Goal: Navigation & Orientation: Find specific page/section

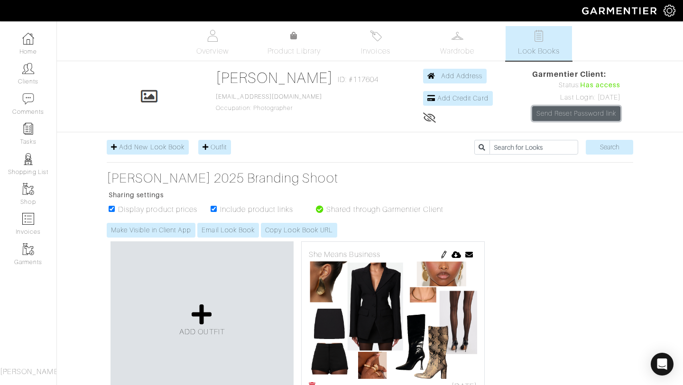
click at [566, 112] on link "Send Reset Password link" at bounding box center [576, 113] width 88 height 15
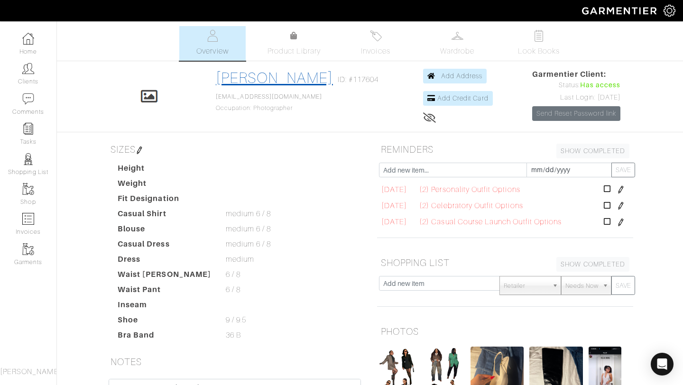
click at [262, 75] on link "[PERSON_NAME]" at bounding box center [274, 77] width 117 height 17
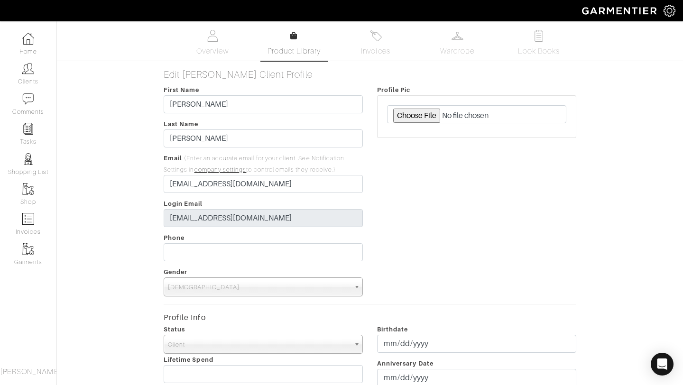
click at [285, 41] on link "Product Library" at bounding box center [294, 43] width 66 height 27
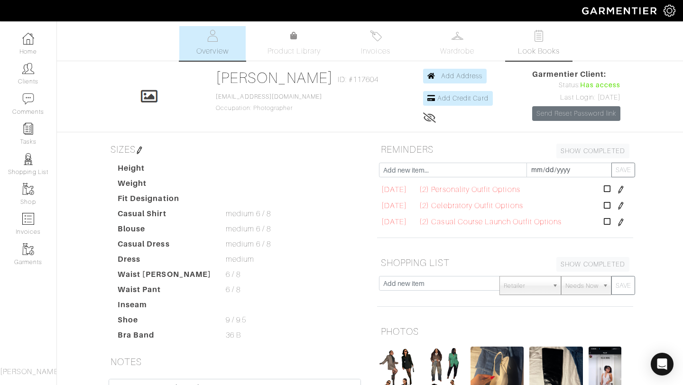
click at [537, 43] on link "Look Books" at bounding box center [539, 43] width 66 height 35
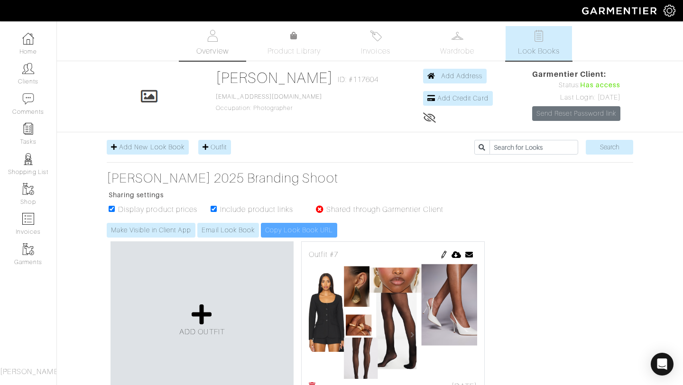
click at [213, 38] on img at bounding box center [213, 36] width 12 height 12
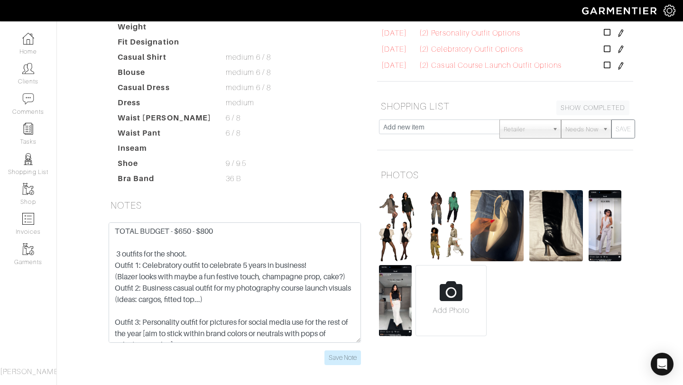
scroll to position [194, 0]
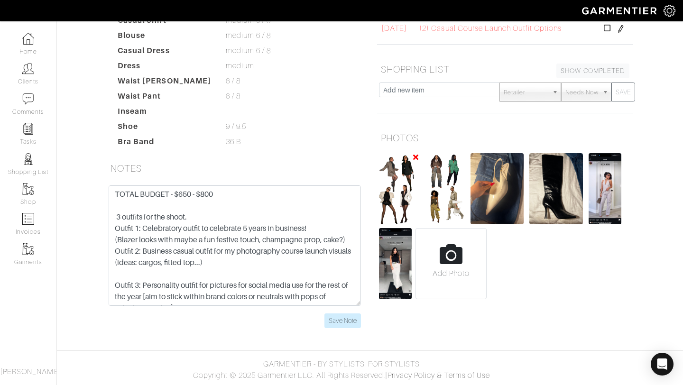
click at [391, 199] on img at bounding box center [399, 188] width 40 height 71
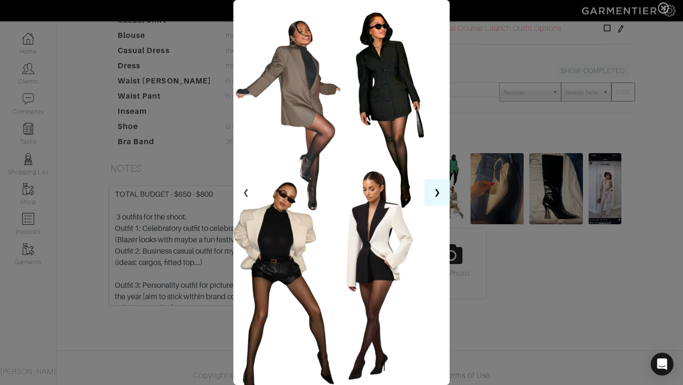
click at [439, 194] on button "❯" at bounding box center [436, 192] width 25 height 27
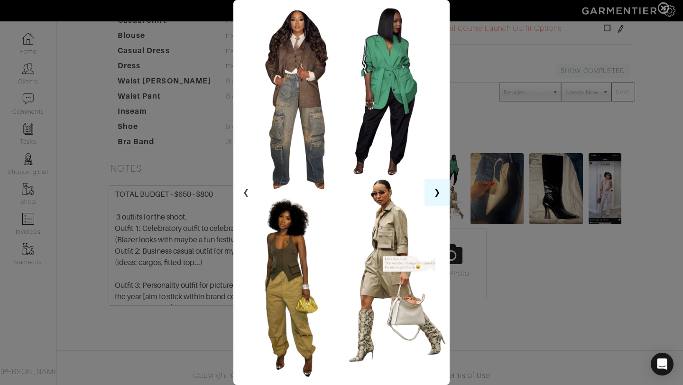
click at [439, 194] on button "❯" at bounding box center [436, 192] width 25 height 27
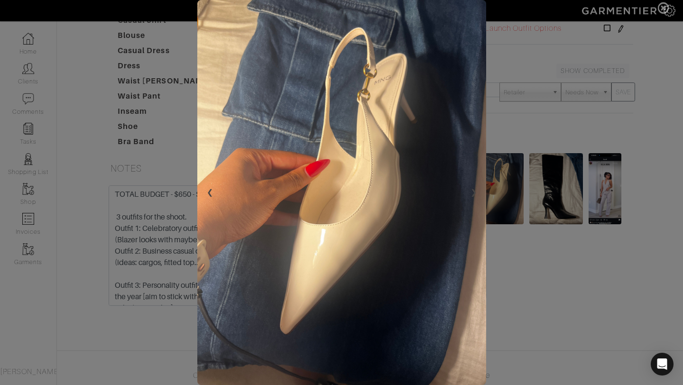
click at [438, 194] on img at bounding box center [341, 192] width 289 height 385
click at [212, 190] on button "❮" at bounding box center [209, 192] width 25 height 27
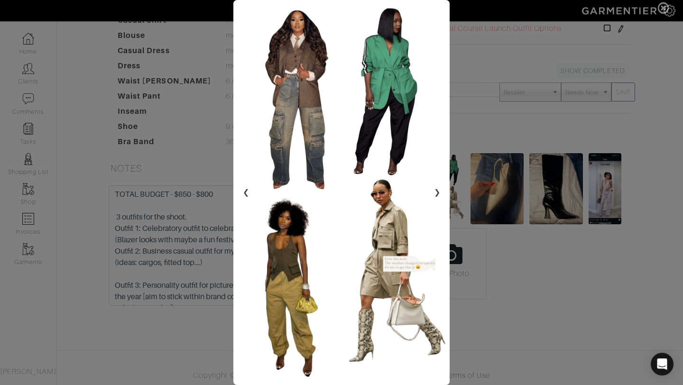
click at [498, 218] on span at bounding box center [341, 192] width 683 height 385
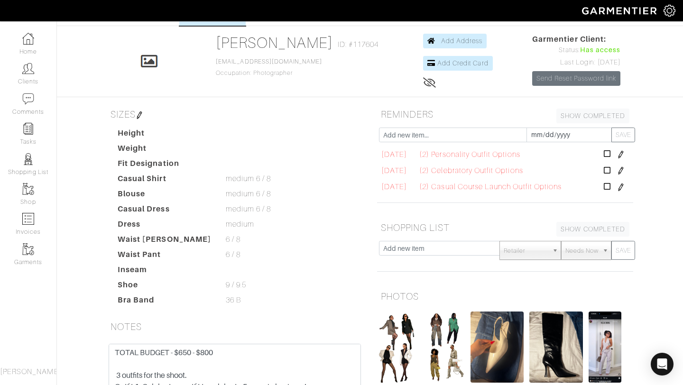
scroll to position [0, 0]
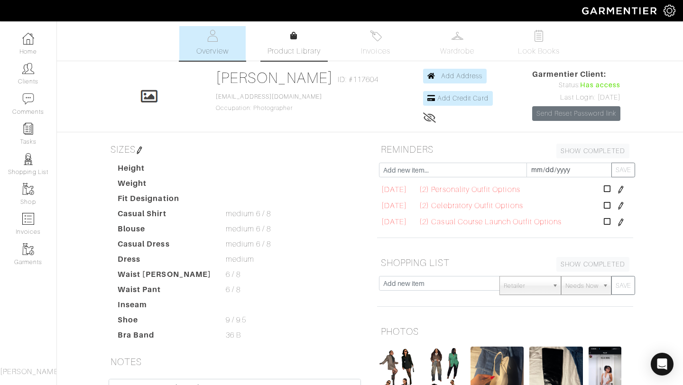
click at [287, 47] on span "Product Library" at bounding box center [294, 51] width 54 height 11
click at [545, 42] on link "Look Books" at bounding box center [539, 43] width 66 height 35
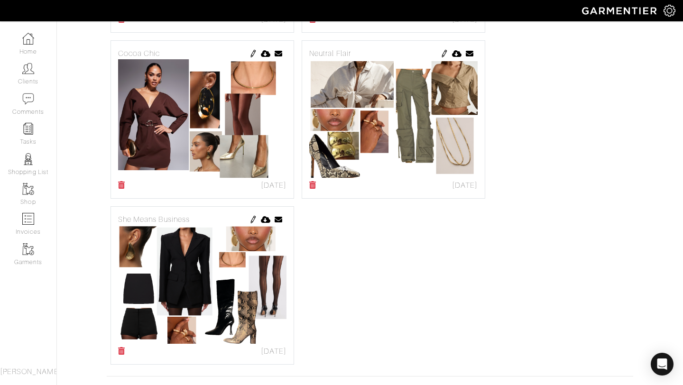
scroll to position [701, 0]
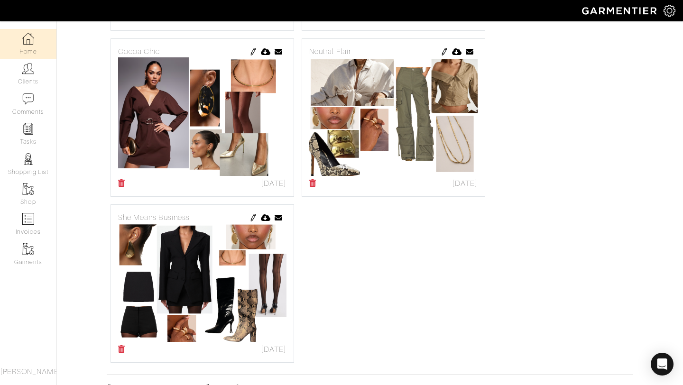
click at [41, 52] on link "Home" at bounding box center [28, 44] width 56 height 30
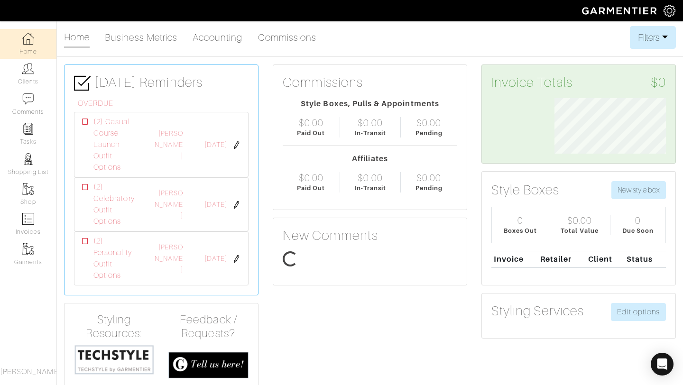
scroll to position [55, 126]
click at [125, 38] on link "Business Metrics" at bounding box center [141, 37] width 73 height 19
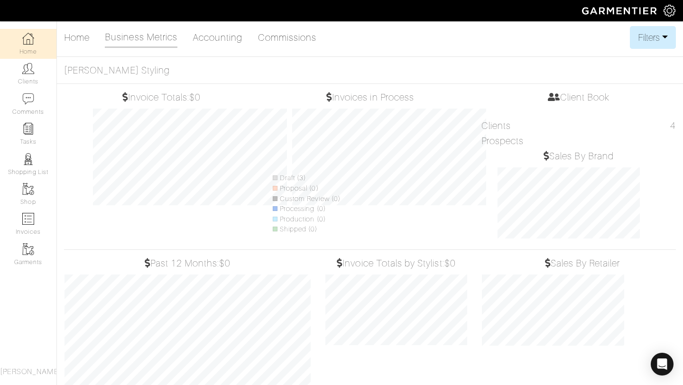
scroll to position [140, 157]
click at [204, 37] on link "Accounting" at bounding box center [218, 37] width 50 height 19
click at [228, 38] on link "Accounting" at bounding box center [218, 37] width 50 height 19
click at [274, 49] on div "Home Business Metrics Accounting Commissions Filters Filter Options Date Range:…" at bounding box center [341, 211] width 683 height 371
click at [274, 46] on link "Commissions" at bounding box center [287, 37] width 59 height 19
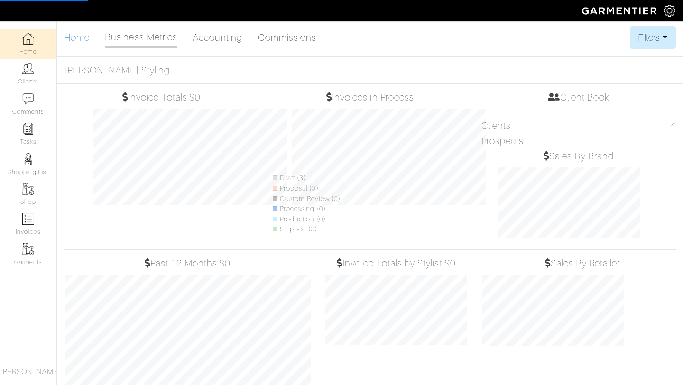
click at [81, 41] on link "Home" at bounding box center [77, 37] width 26 height 19
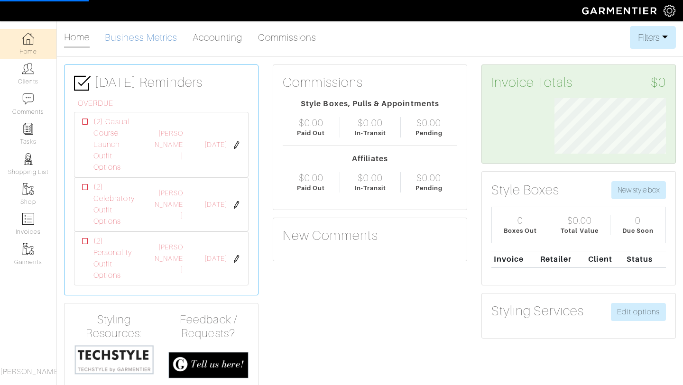
click at [141, 45] on link "Business Metrics" at bounding box center [141, 37] width 73 height 19
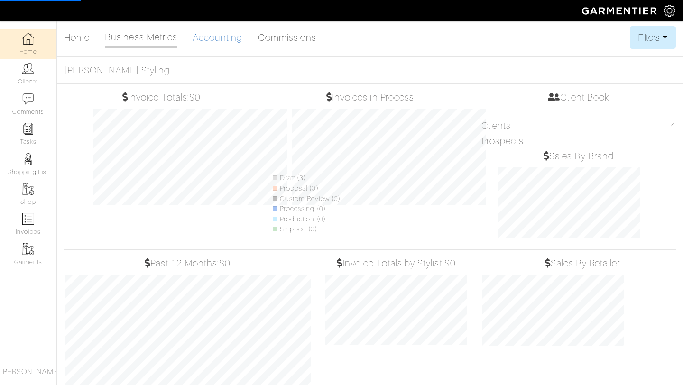
click at [210, 41] on link "Accounting" at bounding box center [218, 37] width 50 height 19
click at [83, 39] on link "Home" at bounding box center [77, 37] width 26 height 19
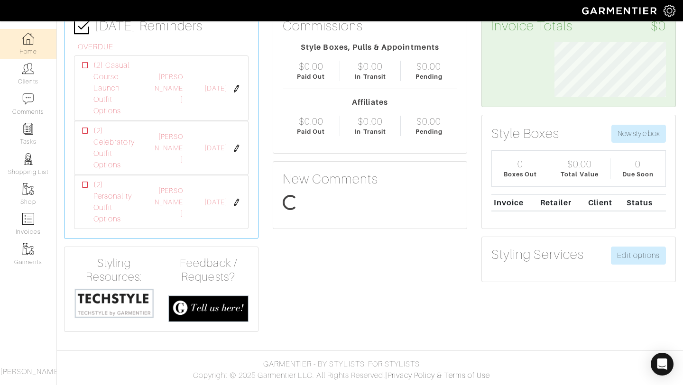
scroll to position [55, 126]
click at [26, 81] on link "Clients" at bounding box center [28, 74] width 56 height 30
click at [31, 102] on img at bounding box center [28, 99] width 12 height 12
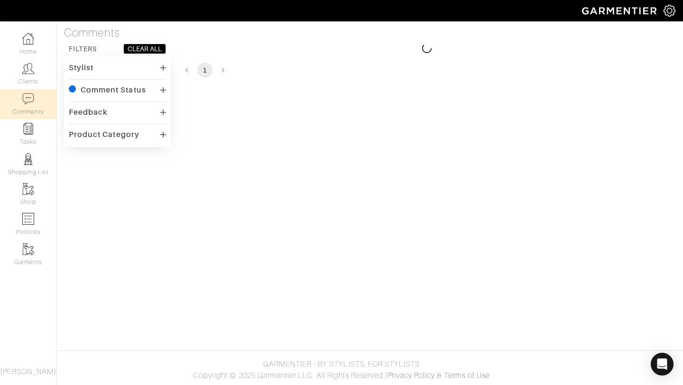
click at [23, 77] on link "Clients" at bounding box center [28, 74] width 56 height 30
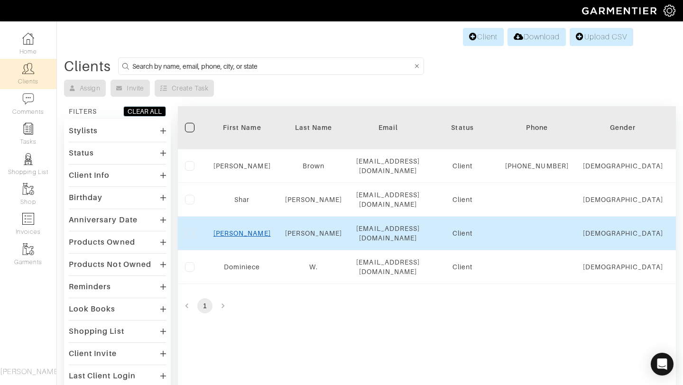
click at [243, 236] on link "Ashley" at bounding box center [241, 234] width 57 height 8
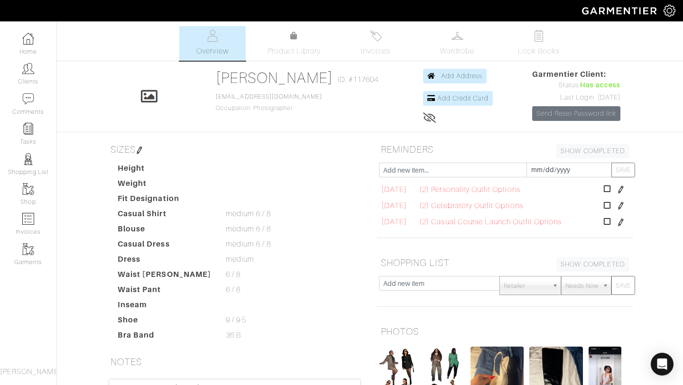
scroll to position [194, 0]
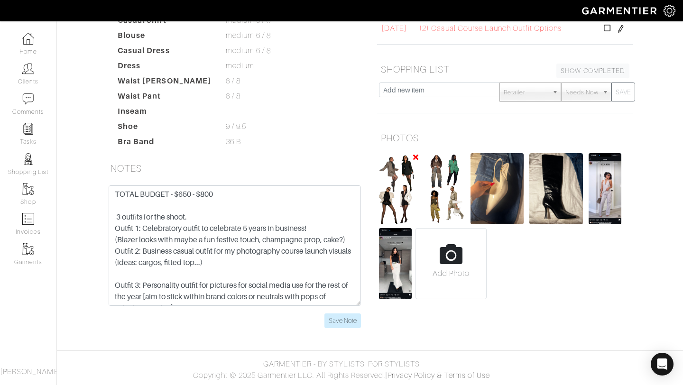
click at [391, 199] on img at bounding box center [399, 188] width 40 height 71
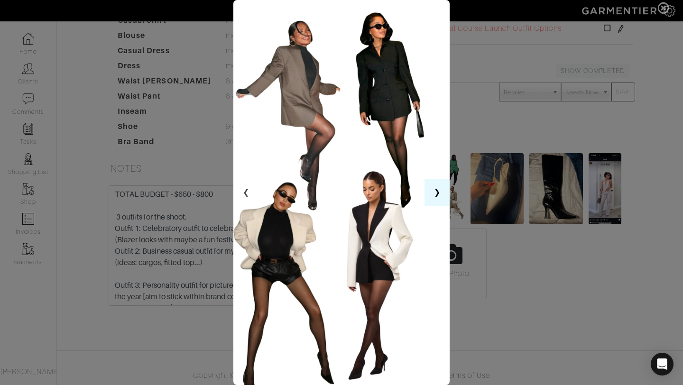
click at [432, 192] on button "❯" at bounding box center [436, 192] width 25 height 27
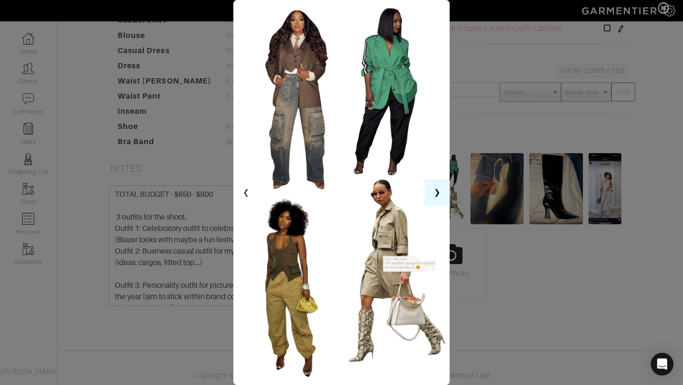
click at [433, 193] on button "❯" at bounding box center [436, 192] width 25 height 27
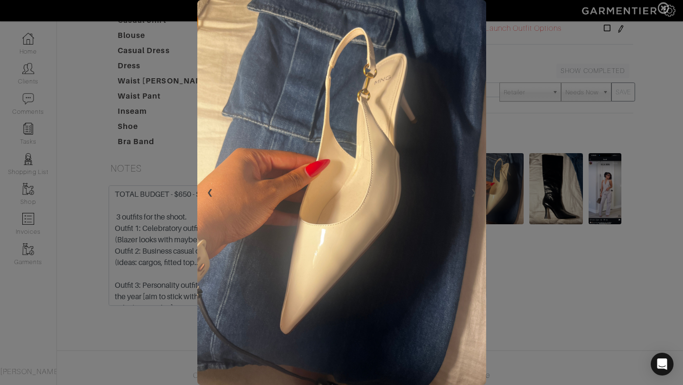
click at [433, 193] on img at bounding box center [341, 192] width 289 height 385
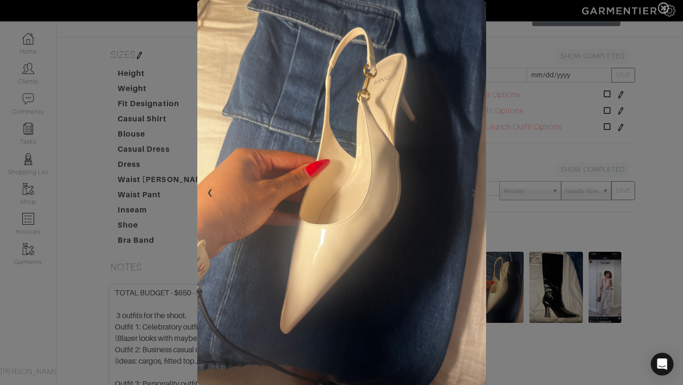
scroll to position [0, 0]
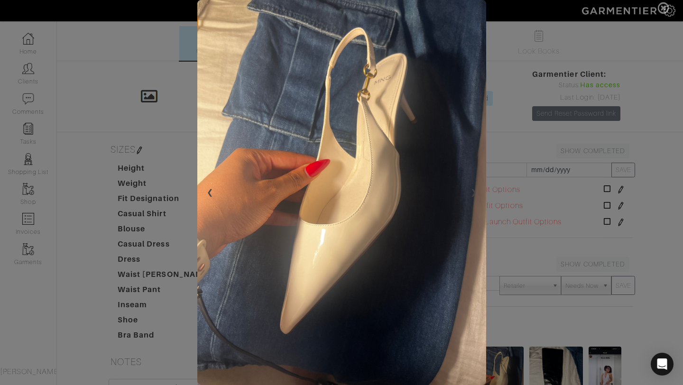
click at [510, 70] on span at bounding box center [341, 192] width 683 height 385
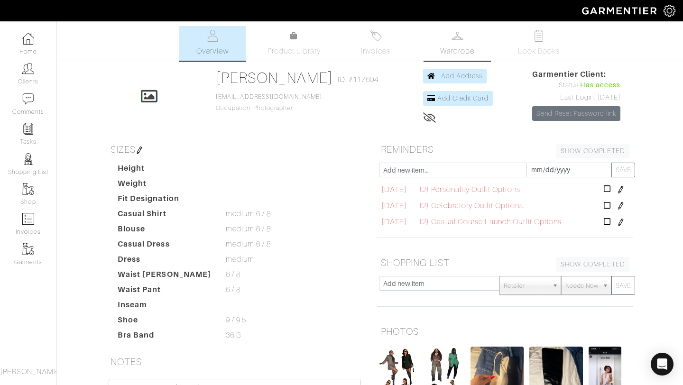
click at [466, 44] on link "Wardrobe" at bounding box center [457, 43] width 66 height 35
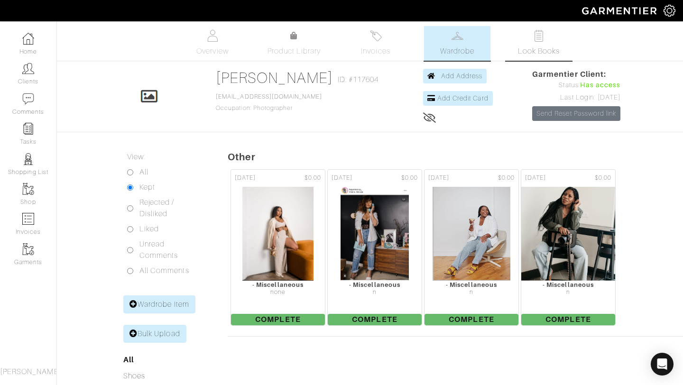
click at [527, 47] on span "Look Books" at bounding box center [539, 51] width 42 height 11
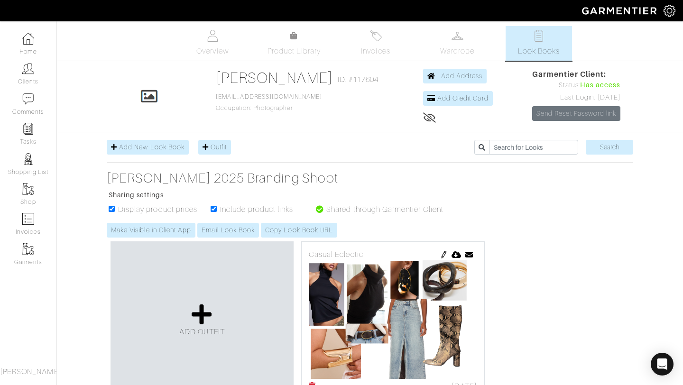
click at [282, 59] on ul "Overview Product Library Invoices Wardrobe Look Books" at bounding box center [369, 43] width 419 height 35
click at [281, 50] on span "Product Library" at bounding box center [294, 51] width 54 height 11
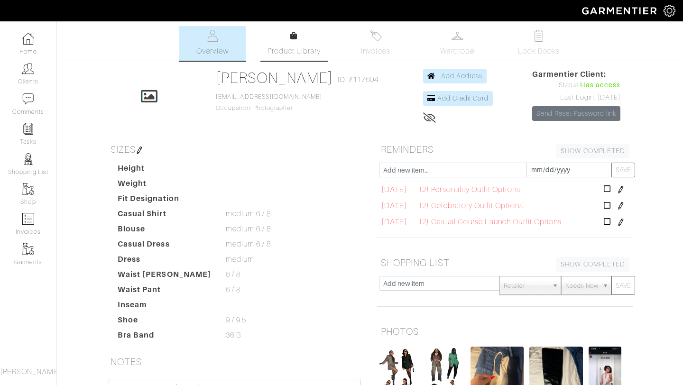
click at [288, 38] on link "Product Library" at bounding box center [294, 43] width 66 height 27
click at [536, 63] on div "[PERSON_NAME] Overview Overview Product Library Invoices Wardrobe Look Books Ov…" at bounding box center [341, 279] width 683 height 507
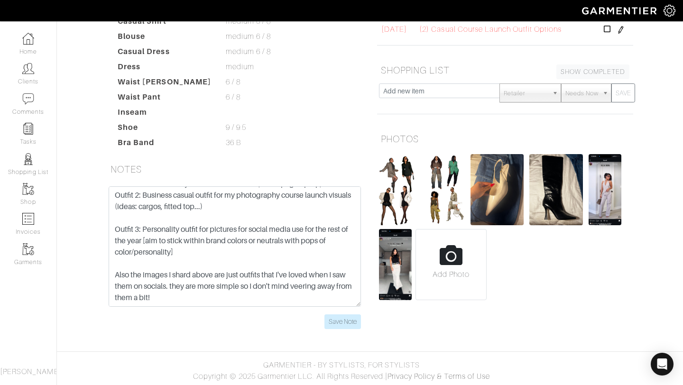
scroll to position [194, 0]
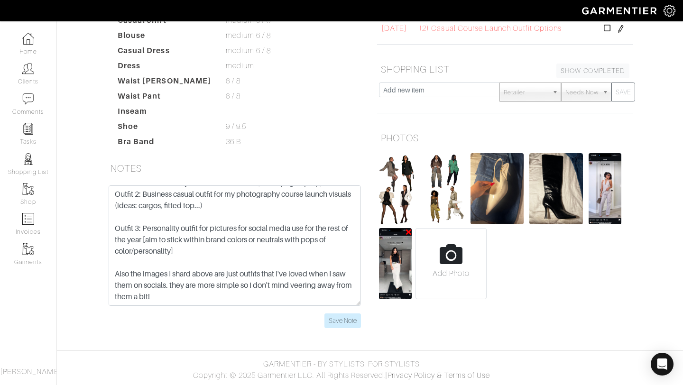
click at [407, 282] on img at bounding box center [395, 263] width 33 height 71
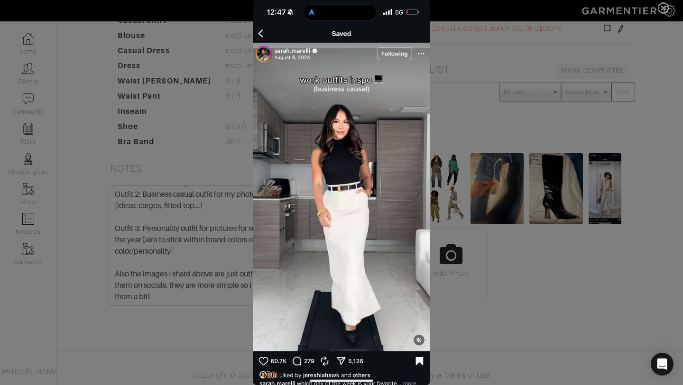
click at [454, 206] on span at bounding box center [341, 192] width 683 height 385
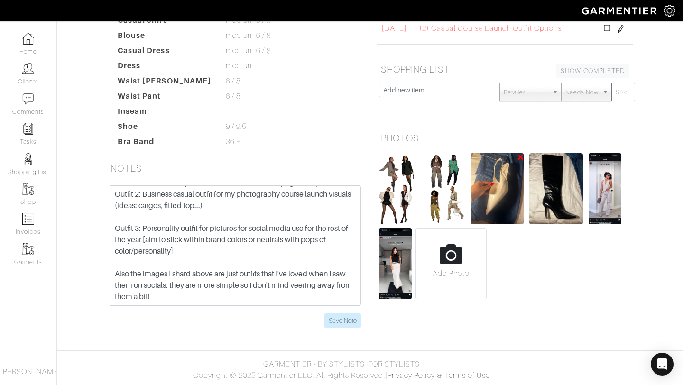
click at [484, 188] on img at bounding box center [497, 188] width 54 height 71
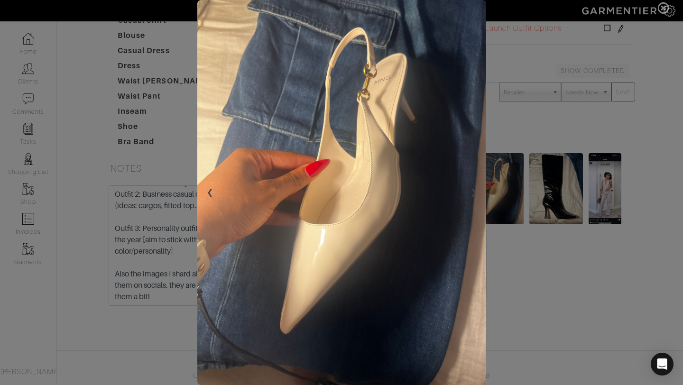
click at [492, 213] on span at bounding box center [341, 192] width 683 height 385
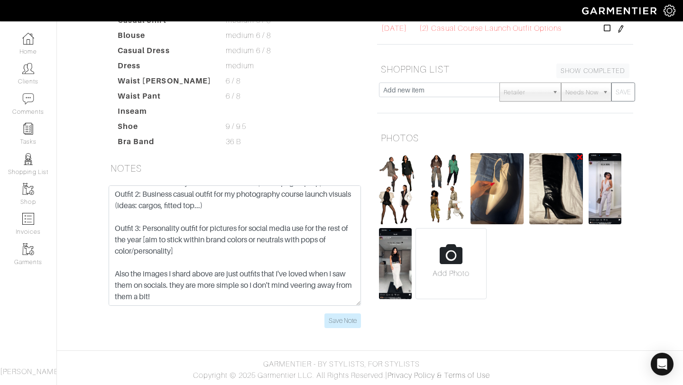
click at [569, 179] on img at bounding box center [556, 188] width 54 height 71
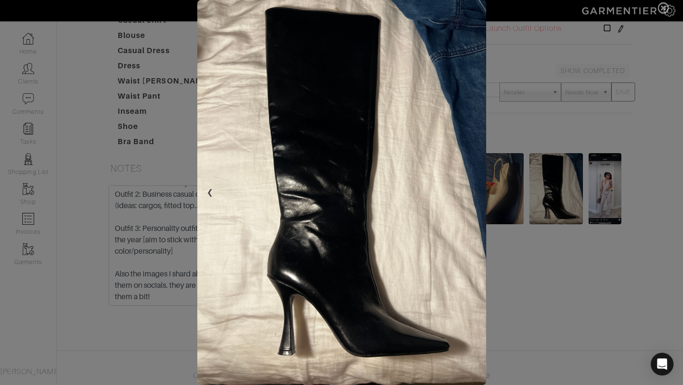
click at [457, 177] on img at bounding box center [341, 192] width 289 height 385
click at [538, 203] on span at bounding box center [341, 192] width 683 height 385
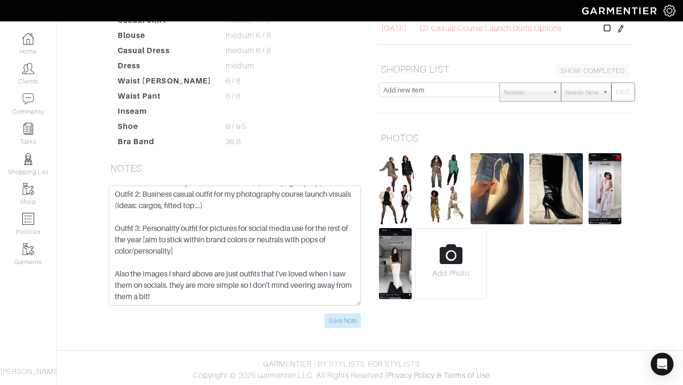
click at [590, 184] on img at bounding box center [605, 188] width 33 height 71
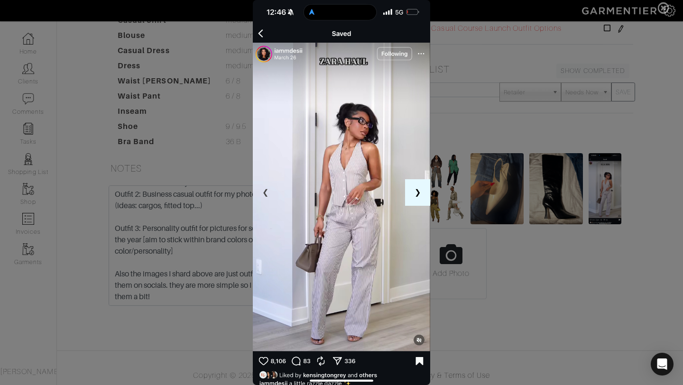
click at [422, 194] on button "❯" at bounding box center [417, 192] width 25 height 27
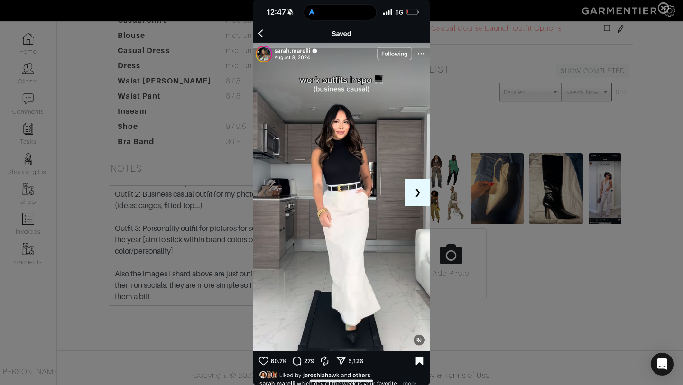
click at [422, 194] on button "❯" at bounding box center [417, 192] width 25 height 27
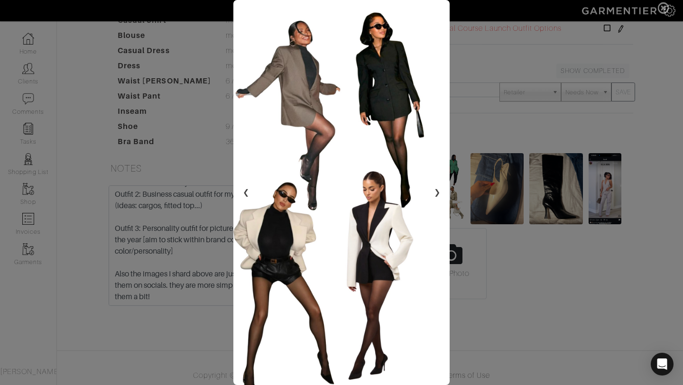
click at [423, 194] on img at bounding box center [341, 192] width 217 height 385
click at [436, 196] on button "❯" at bounding box center [436, 192] width 25 height 27
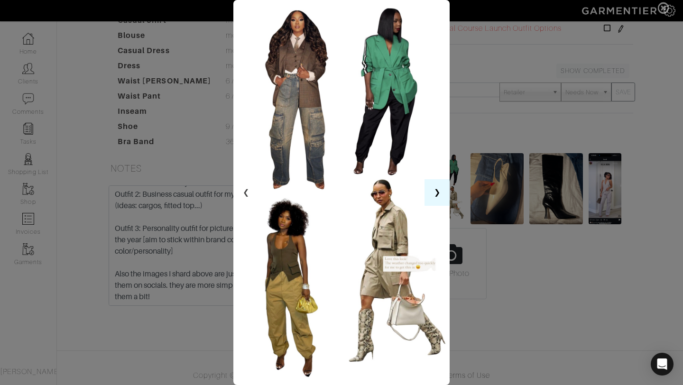
click at [436, 196] on button "❯" at bounding box center [436, 192] width 25 height 27
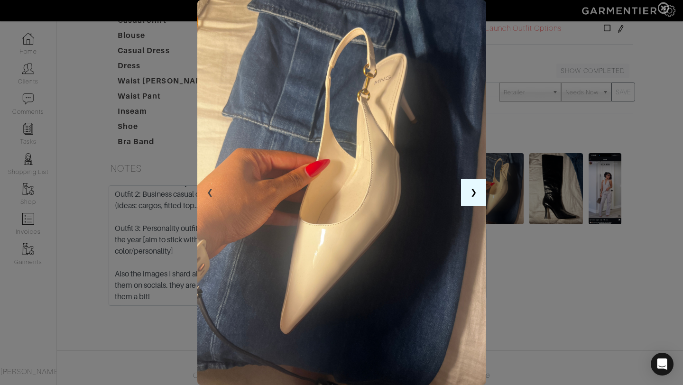
click at [436, 196] on img at bounding box center [341, 192] width 289 height 385
click at [507, 106] on span at bounding box center [341, 192] width 683 height 385
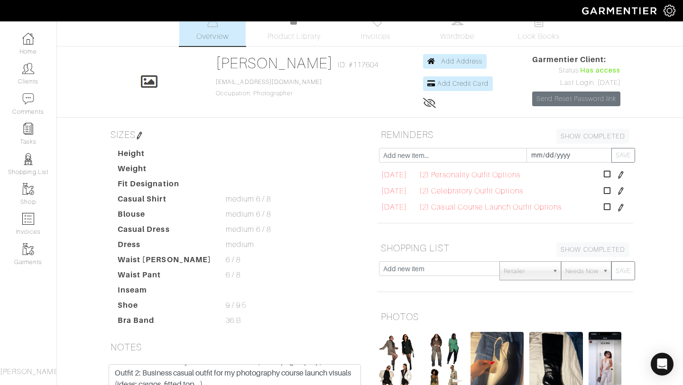
scroll to position [0, 0]
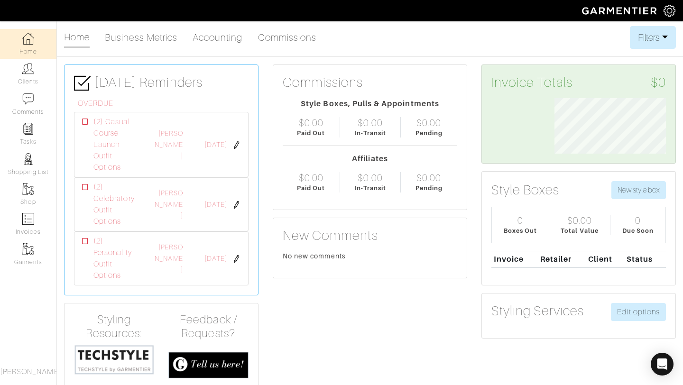
scroll to position [55, 126]
click at [31, 79] on link "Clients" at bounding box center [28, 74] width 56 height 30
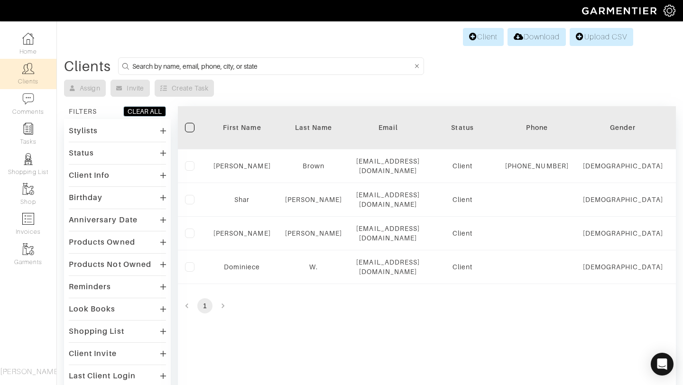
click at [123, 130] on div "Stylists" at bounding box center [117, 131] width 97 height 14
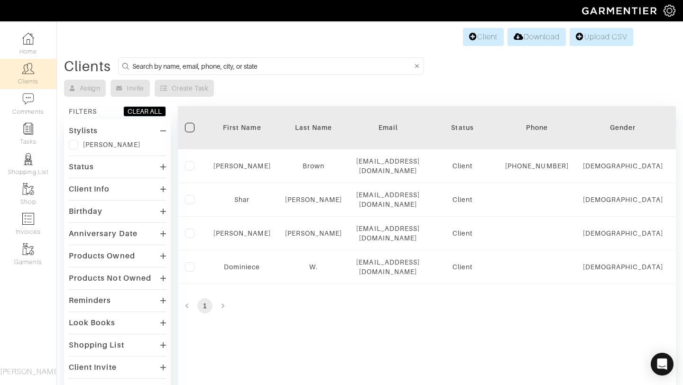
click at [158, 132] on div "Stylists" at bounding box center [117, 131] width 97 height 14
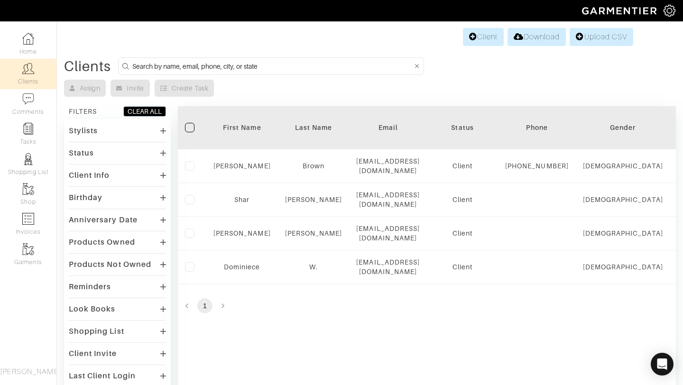
click at [156, 153] on div "Status" at bounding box center [117, 153] width 97 height 14
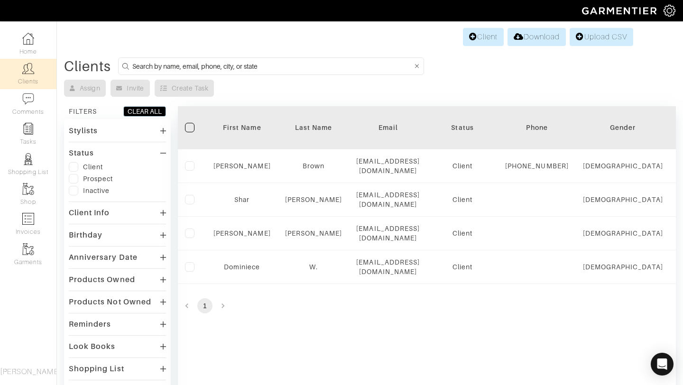
click at [155, 154] on div "Status" at bounding box center [117, 153] width 97 height 14
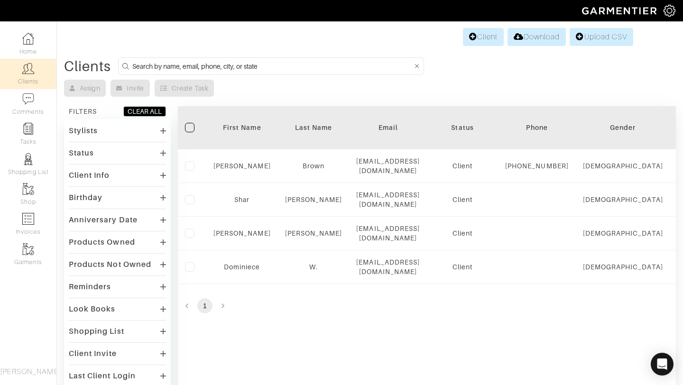
click at [155, 192] on div "Birthday" at bounding box center [117, 198] width 97 height 14
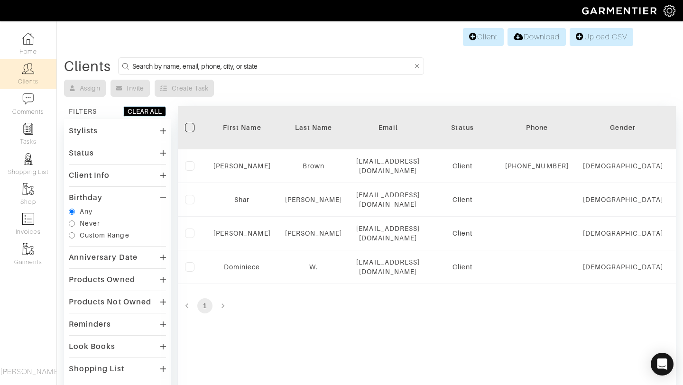
click at [155, 192] on div "Birthday" at bounding box center [117, 198] width 97 height 14
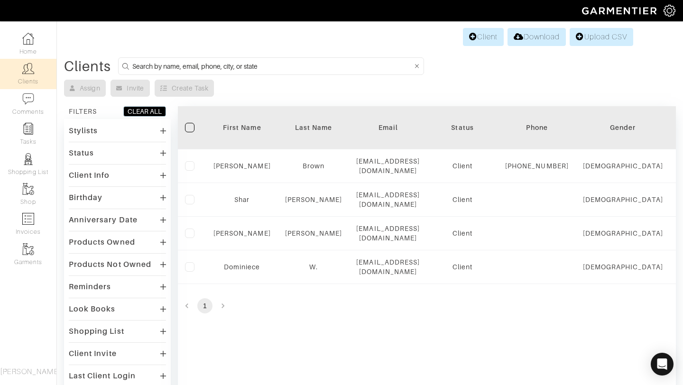
click at [161, 172] on icon at bounding box center [163, 176] width 6 height 8
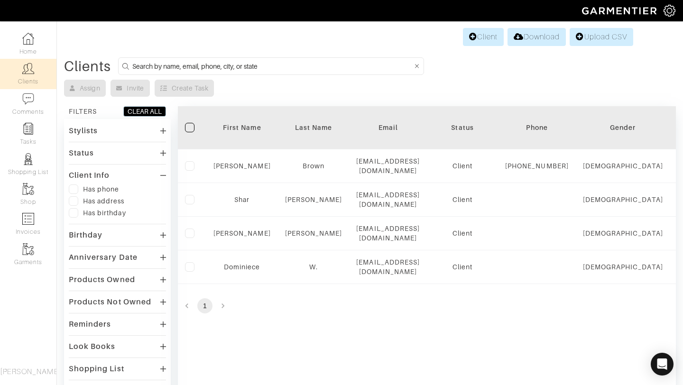
click at [161, 172] on icon at bounding box center [163, 176] width 6 height 8
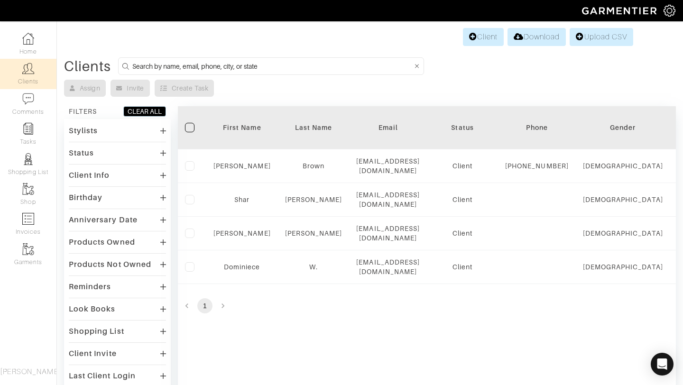
click at [148, 207] on div "Stylists Sharra Greene Status Client Prospect Inactive Client Info Has phone Ha…" at bounding box center [117, 287] width 97 height 326
click at [156, 197] on div "Birthday" at bounding box center [117, 198] width 97 height 14
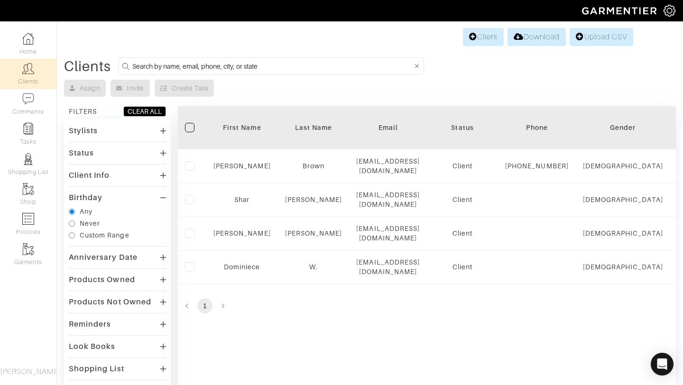
click at [156, 197] on div "Birthday" at bounding box center [117, 198] width 97 height 14
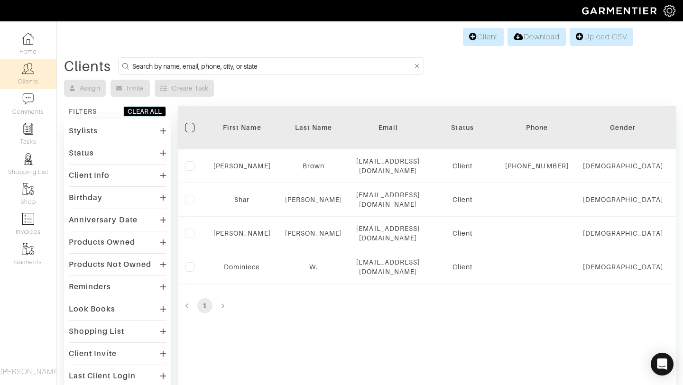
click at [145, 226] on div "Anniversary Date" at bounding box center [117, 220] width 97 height 14
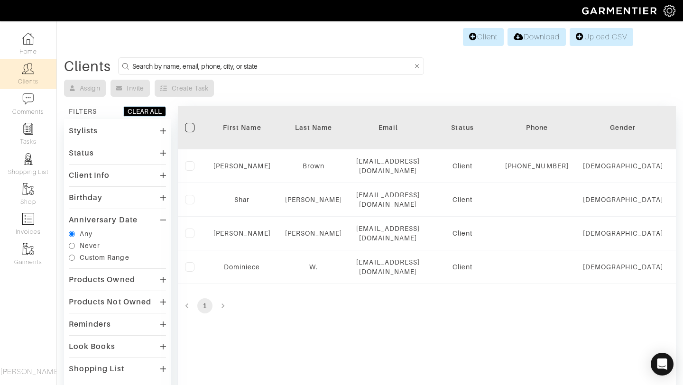
click at [145, 227] on div "Anniversary Date Any Never Custom Range" at bounding box center [117, 239] width 97 height 52
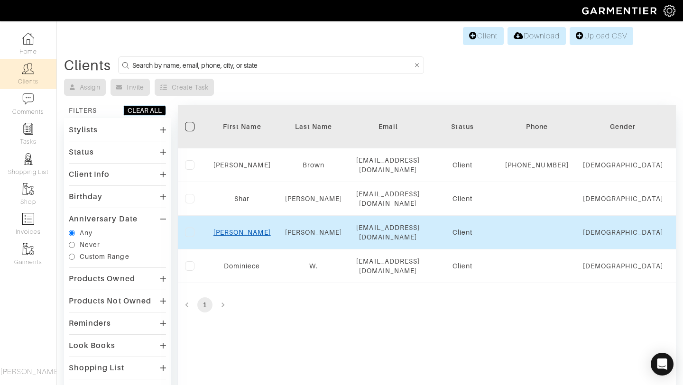
click at [234, 235] on link "Ashley" at bounding box center [241, 233] width 57 height 8
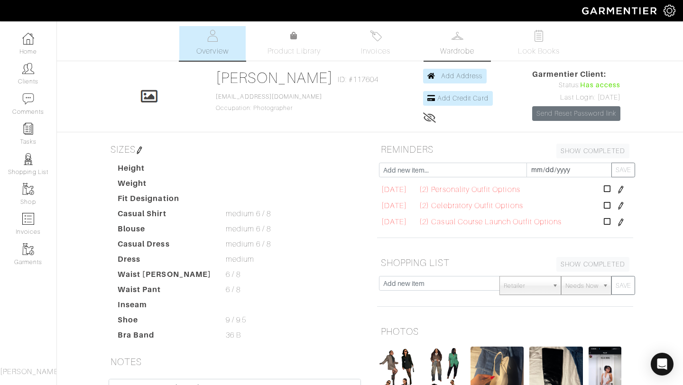
click at [461, 38] on img at bounding box center [458, 36] width 12 height 12
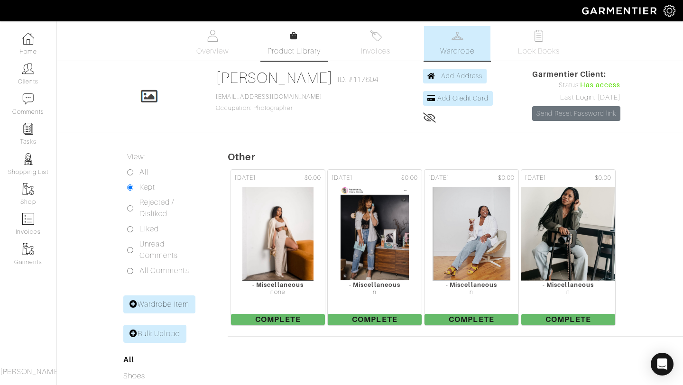
click at [298, 47] on span "Product Library" at bounding box center [294, 51] width 54 height 11
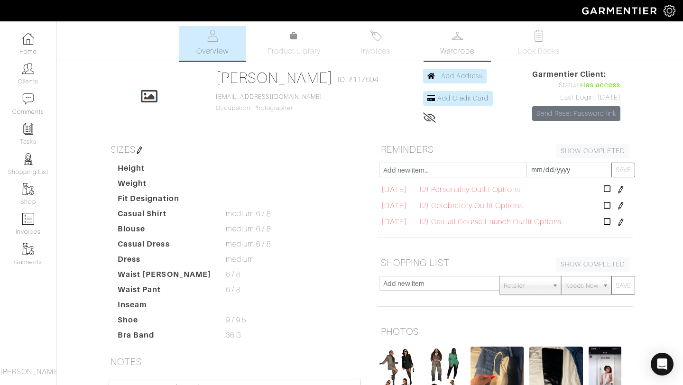
click at [485, 38] on link "Wardrobe" at bounding box center [457, 43] width 66 height 35
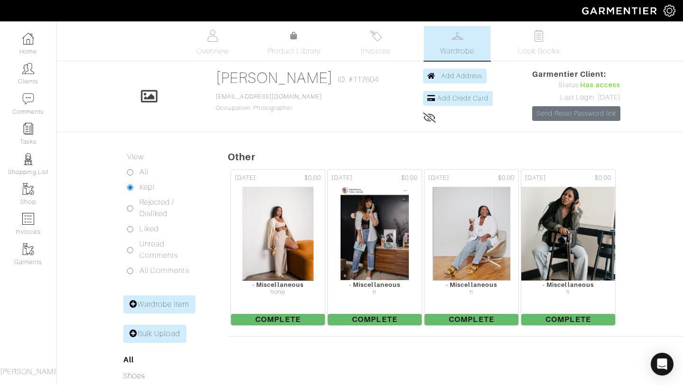
click at [556, 22] on div "Company Settings Manage Subscription My Profile Stylists Sign Out Home Clients …" at bounding box center [341, 249] width 683 height 499
click at [547, 32] on link "Look Books" at bounding box center [539, 43] width 66 height 35
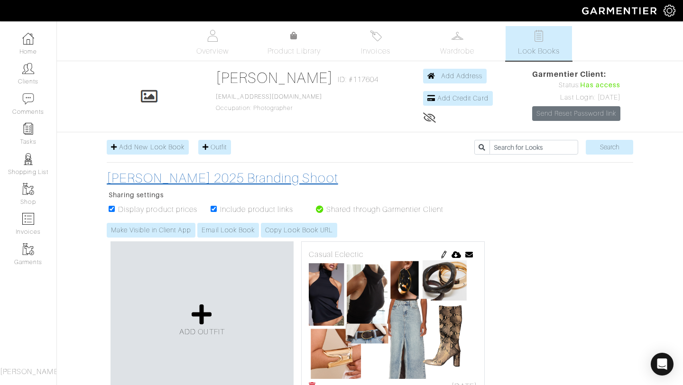
click at [203, 181] on h3 "[PERSON_NAME] 2025 Branding Shoot" at bounding box center [280, 178] width 346 height 16
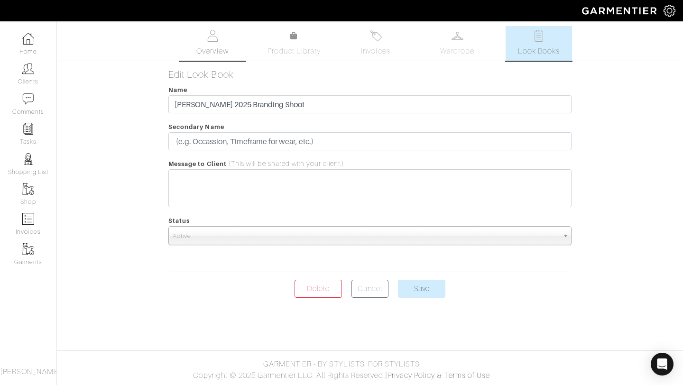
click at [221, 32] on link "Overview" at bounding box center [212, 43] width 66 height 35
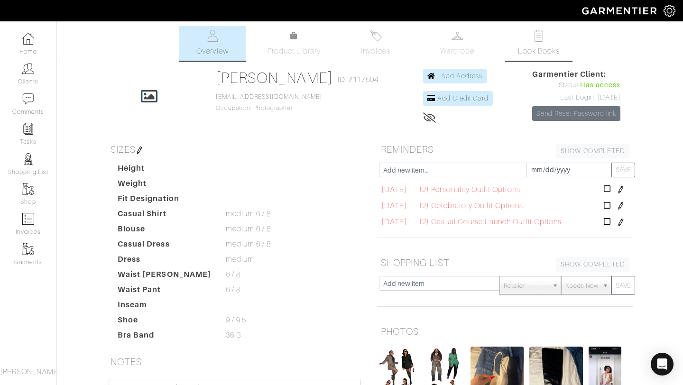
click at [522, 53] on span "Look Books" at bounding box center [539, 51] width 42 height 11
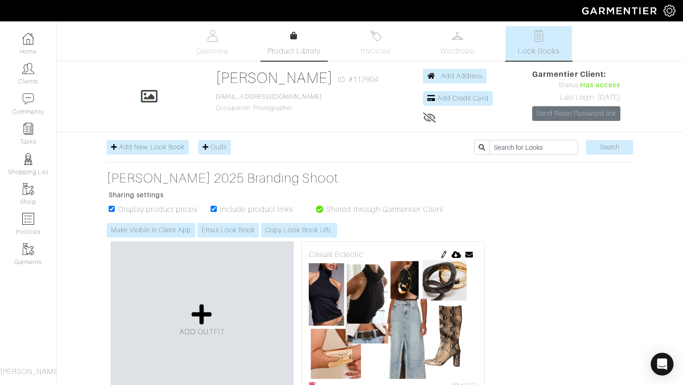
click at [278, 36] on link "Product Library" at bounding box center [294, 43] width 66 height 27
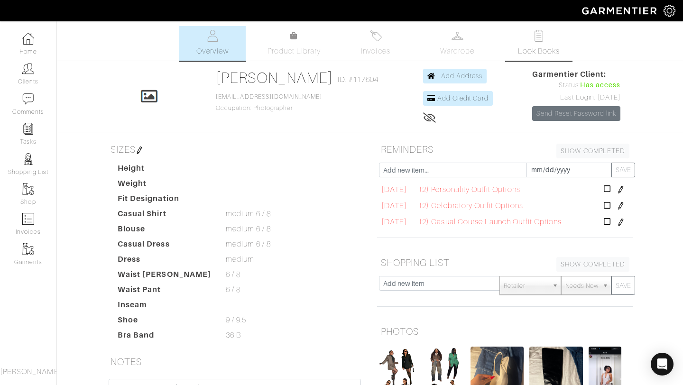
click at [519, 55] on span "Look Books" at bounding box center [539, 51] width 42 height 11
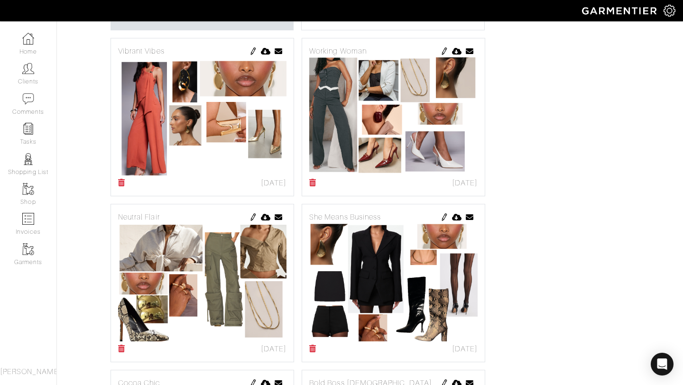
scroll to position [529, 0]
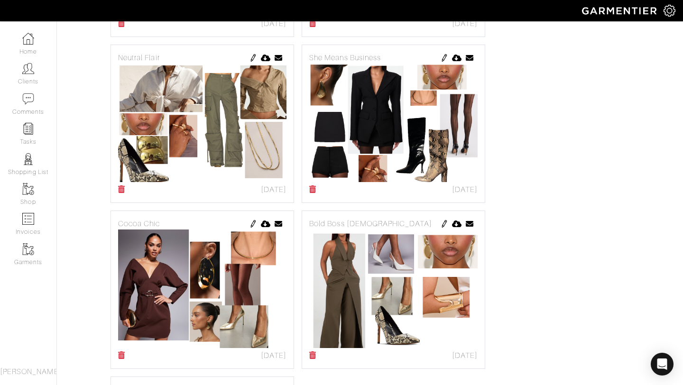
click at [378, 108] on img at bounding box center [393, 123] width 168 height 119
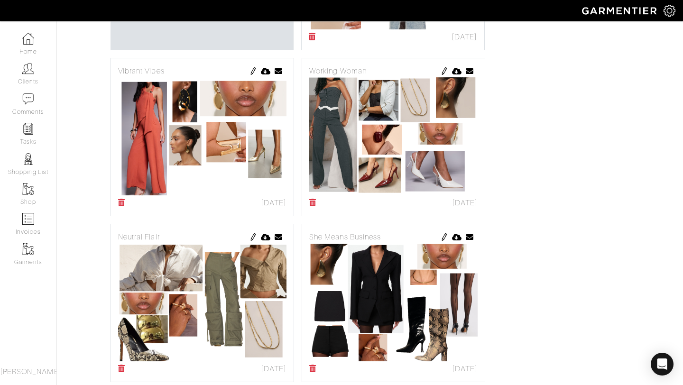
scroll to position [0, 0]
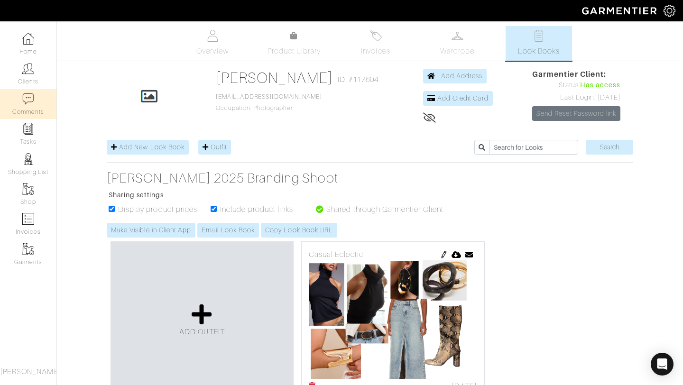
click at [24, 105] on link "Comments" at bounding box center [28, 104] width 56 height 30
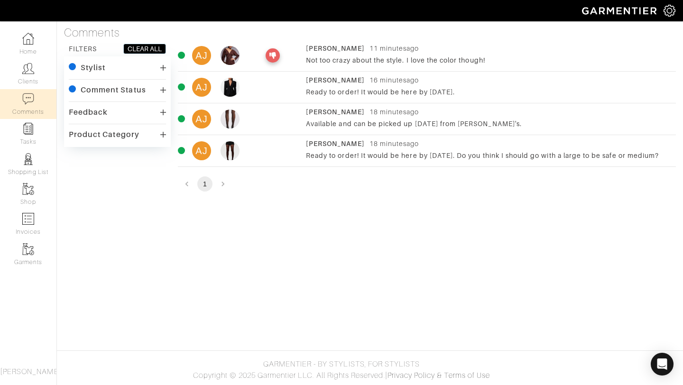
click at [223, 184] on li "pagination navigation" at bounding box center [223, 183] width 18 height 15
click at [236, 77] on div "AJ Ashley Jean 16 minutes ago Ready to order! It would be here by Thursday." at bounding box center [427, 87] width 498 height 24
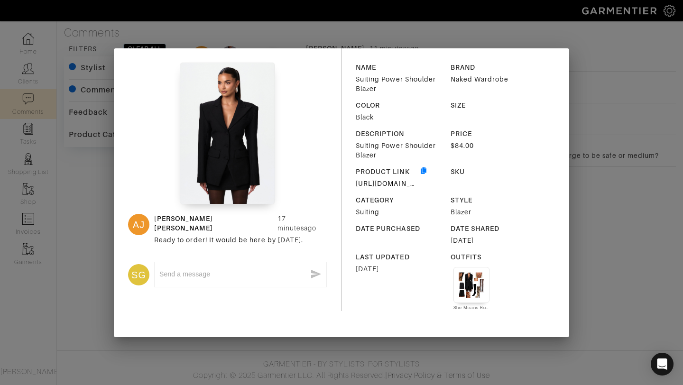
click at [584, 108] on div "AJ Ashley Jean 17 minutes ago Ready to order! It would be here by Thursday. SG …" at bounding box center [341, 192] width 683 height 385
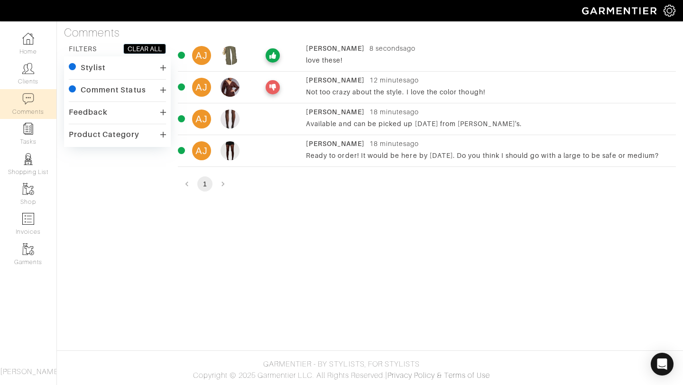
click at [222, 188] on li "pagination navigation" at bounding box center [223, 183] width 18 height 15
click at [193, 185] on li "pagination navigation" at bounding box center [187, 183] width 18 height 15
click at [221, 180] on li "pagination navigation" at bounding box center [223, 183] width 18 height 15
click at [184, 186] on li "pagination navigation" at bounding box center [187, 183] width 18 height 15
click at [126, 70] on div "Stylist" at bounding box center [117, 68] width 97 height 14
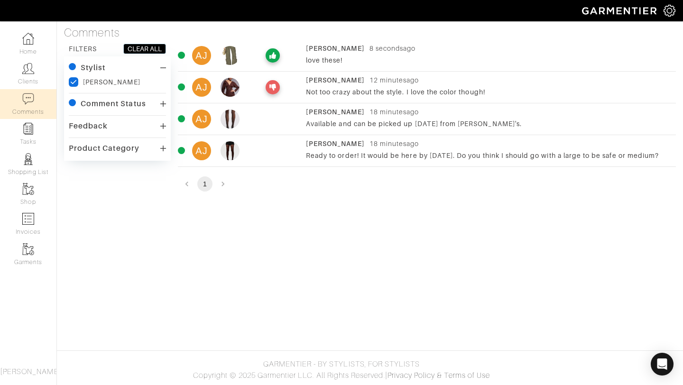
click at [126, 70] on div "Stylist" at bounding box center [117, 68] width 97 height 14
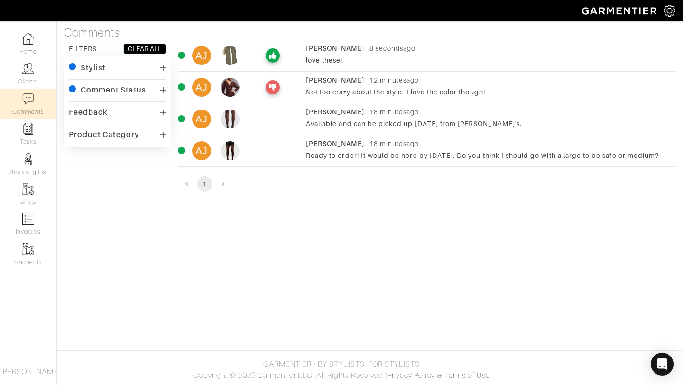
click at [101, 86] on div "Comment Status" at bounding box center [113, 89] width 65 height 9
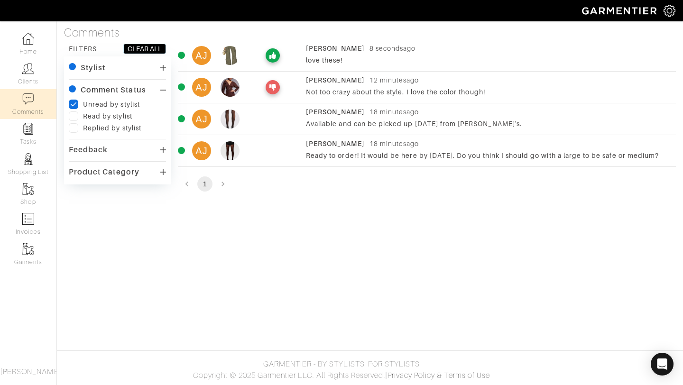
click at [101, 86] on div "Comment Status" at bounding box center [113, 89] width 65 height 9
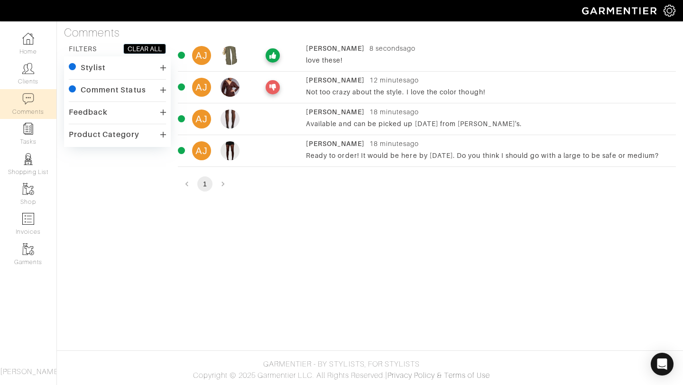
click at [83, 138] on div "Product Category" at bounding box center [104, 134] width 71 height 9
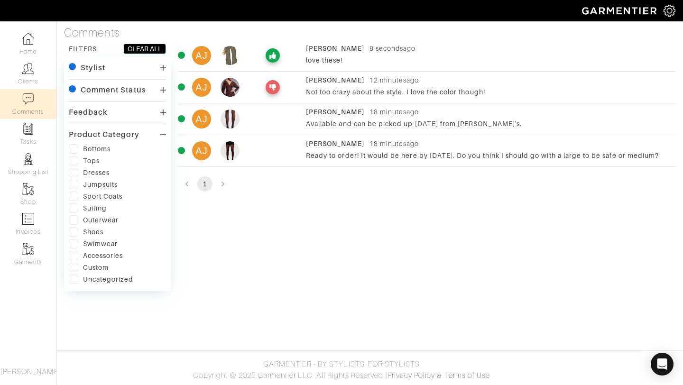
click at [83, 138] on div "Product Category" at bounding box center [104, 134] width 71 height 9
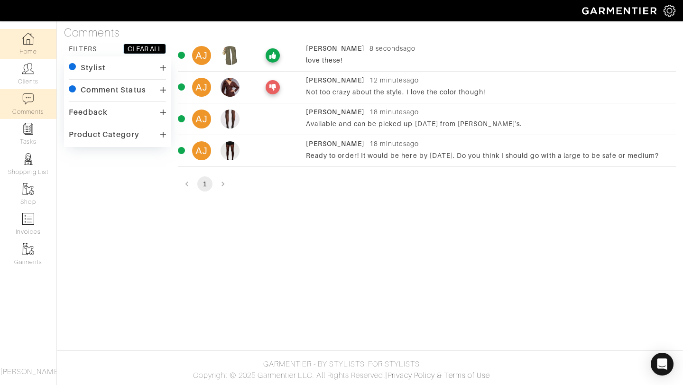
click at [26, 35] on img at bounding box center [28, 39] width 12 height 12
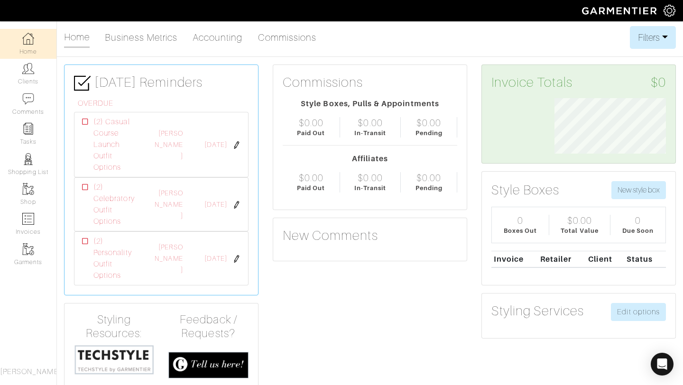
scroll to position [55, 126]
click at [120, 36] on link "Business Metrics" at bounding box center [141, 37] width 73 height 19
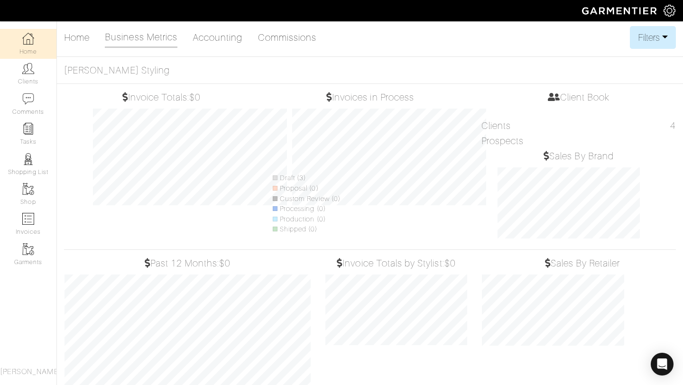
scroll to position [140, 157]
click at [199, 52] on div "Home Business Metrics Accounting Commissions Filters Filter Options Date Range:…" at bounding box center [341, 211] width 683 height 371
click at [232, 40] on link "Accounting" at bounding box center [218, 37] width 50 height 19
click at [274, 42] on link "Commissions" at bounding box center [287, 37] width 59 height 19
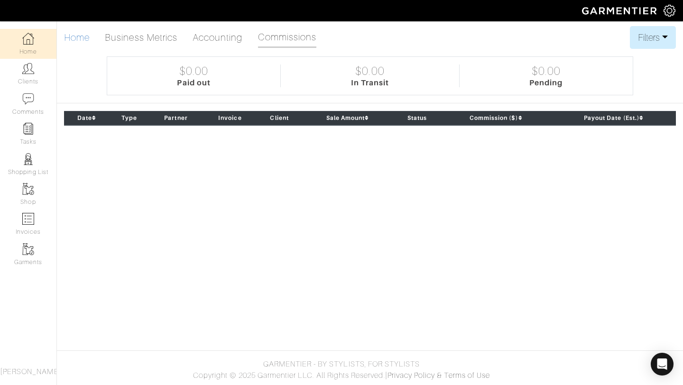
click at [67, 35] on link "Home" at bounding box center [77, 37] width 26 height 19
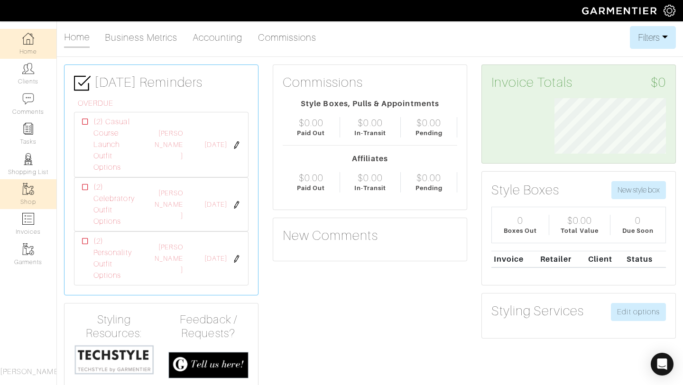
click at [24, 194] on img at bounding box center [28, 189] width 12 height 12
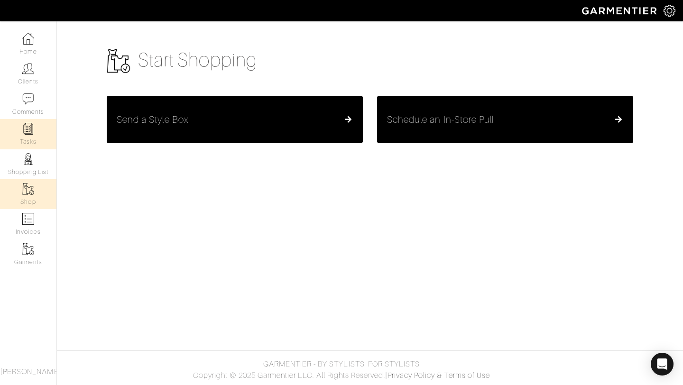
click at [30, 137] on link "Tasks" at bounding box center [28, 134] width 56 height 30
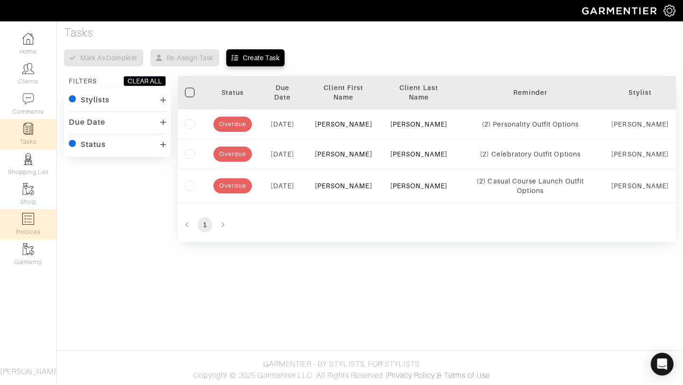
click at [25, 196] on link "Shop" at bounding box center [28, 194] width 56 height 30
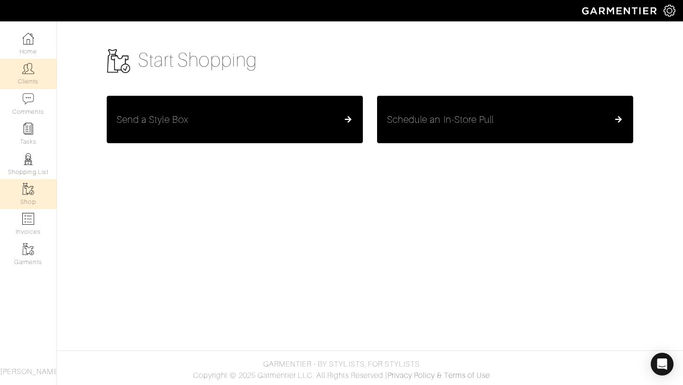
click at [36, 75] on link "Clients" at bounding box center [28, 74] width 56 height 30
click at [30, 81] on link "Clients" at bounding box center [28, 74] width 56 height 30
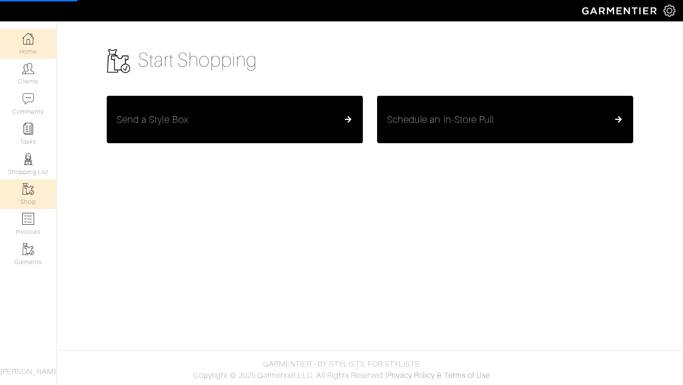
click at [29, 50] on link "Home" at bounding box center [28, 44] width 56 height 30
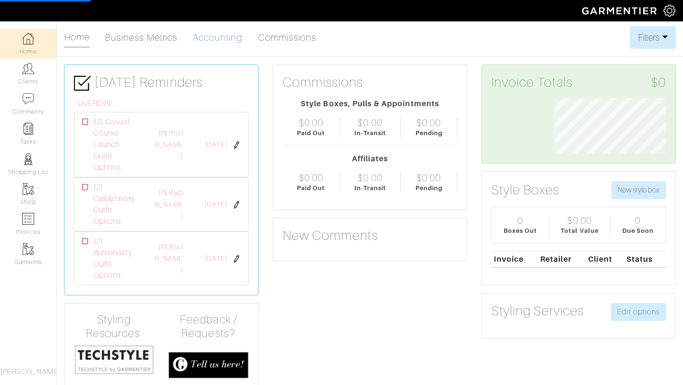
click at [223, 41] on link "Accounting" at bounding box center [218, 37] width 50 height 19
click at [276, 46] on link "Commissions" at bounding box center [287, 37] width 59 height 19
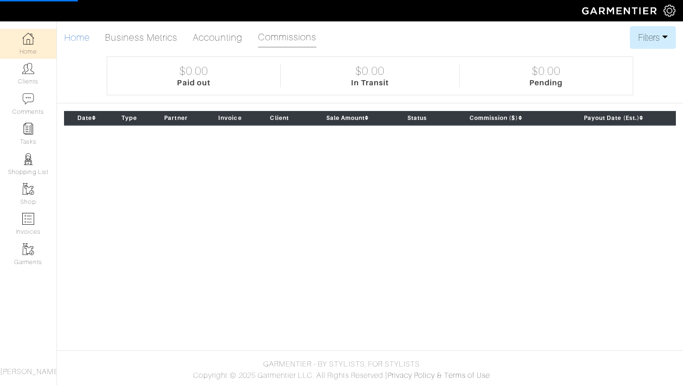
click at [72, 44] on link "Home" at bounding box center [77, 37] width 26 height 19
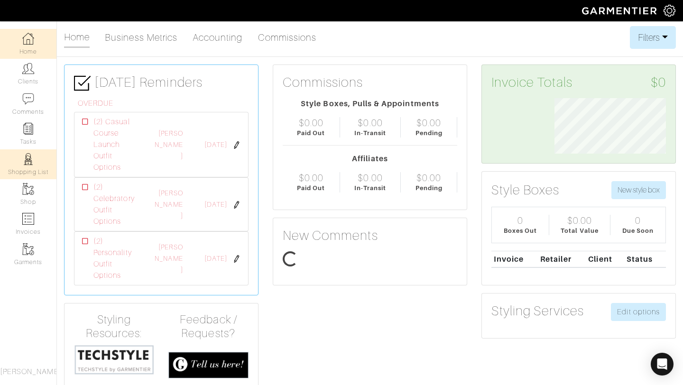
scroll to position [55, 126]
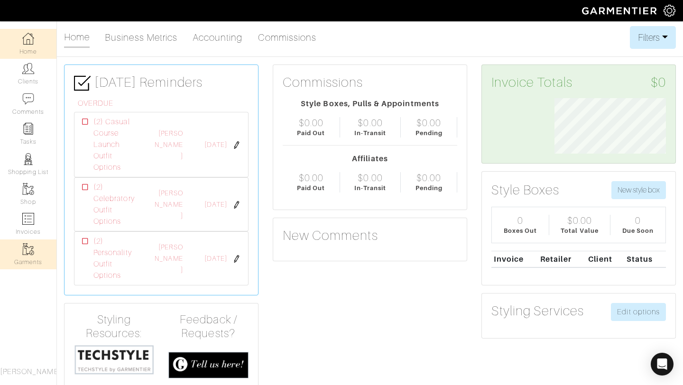
click at [30, 267] on link "Garments" at bounding box center [28, 255] width 56 height 30
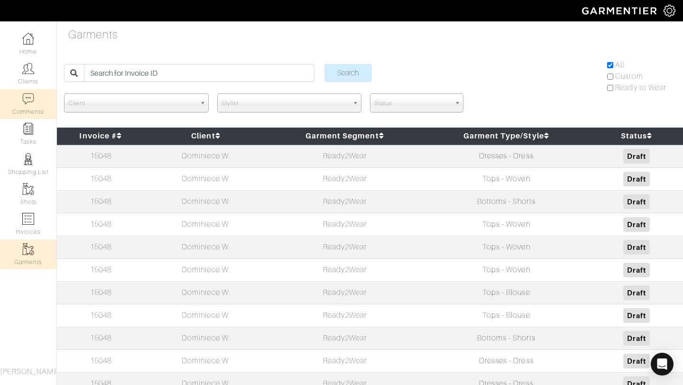
click at [30, 109] on link "Comments" at bounding box center [28, 104] width 56 height 30
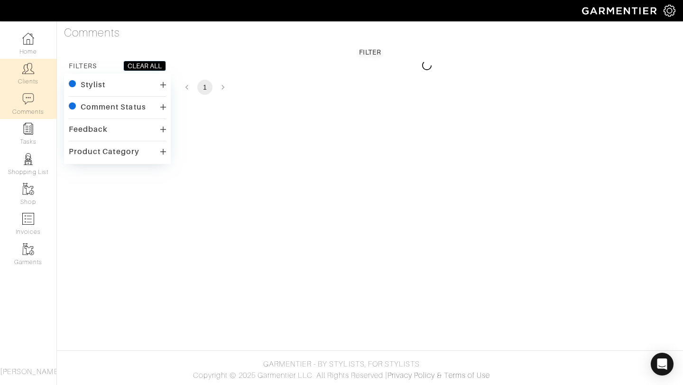
click at [24, 74] on link "Clients" at bounding box center [28, 74] width 56 height 30
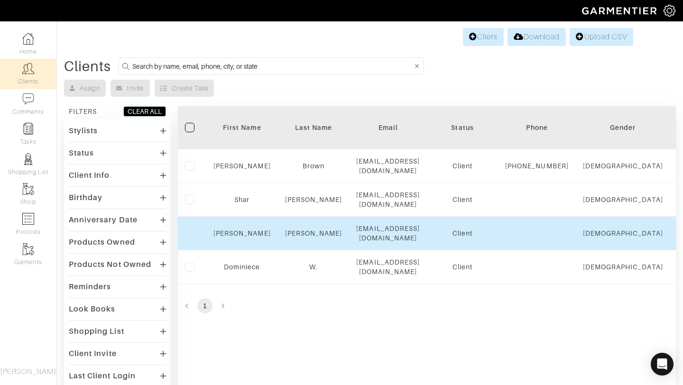
click at [246, 238] on div "[PERSON_NAME]" at bounding box center [241, 233] width 57 height 9
click at [239, 236] on link "[PERSON_NAME]" at bounding box center [241, 234] width 57 height 8
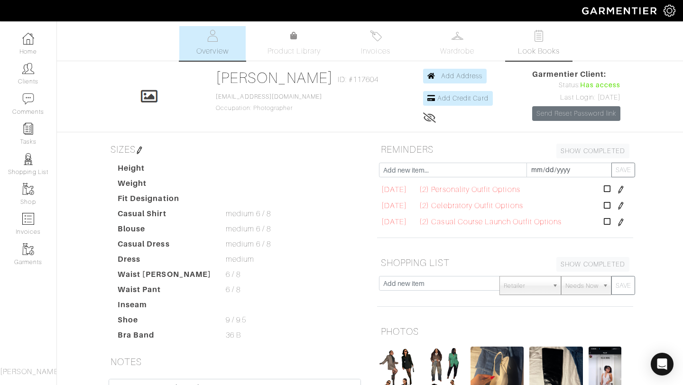
click at [555, 40] on link "Look Books" at bounding box center [539, 43] width 66 height 35
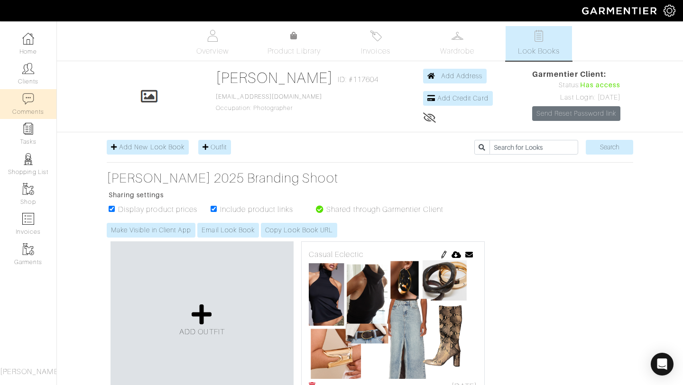
click at [27, 104] on img at bounding box center [28, 99] width 12 height 12
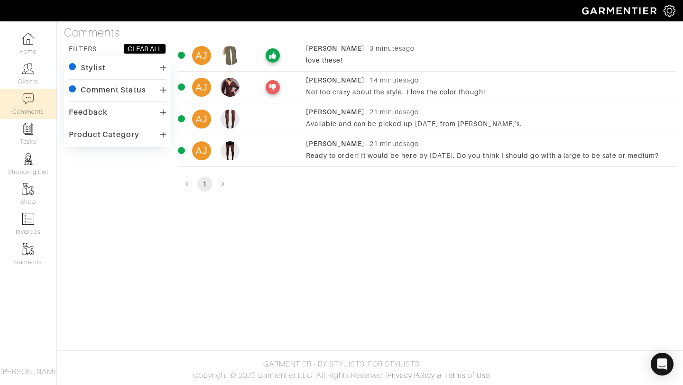
click at [210, 147] on div "AJ" at bounding box center [201, 150] width 19 height 19
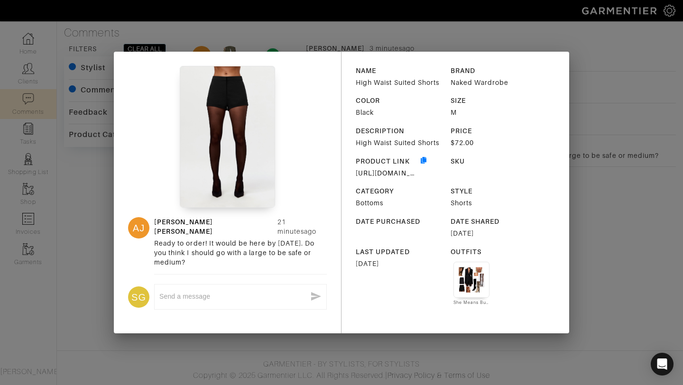
click at [565, 232] on div "NAME High Waist Suited Shorts BRAND Naked Wardrobe COLOR Black SIZE M DESCRIPTI…" at bounding box center [455, 193] width 228 height 282
click at [588, 210] on div "AJ Ashley Jean 21 minutes ago Ready to order! It would be here by Thursday. Do …" at bounding box center [341, 192] width 683 height 385
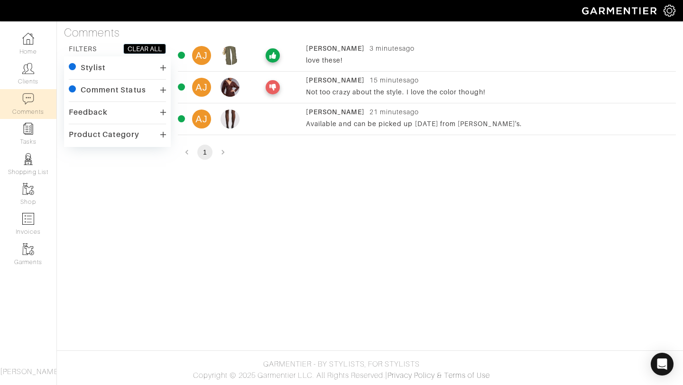
click at [295, 57] on div at bounding box center [272, 55] width 47 height 14
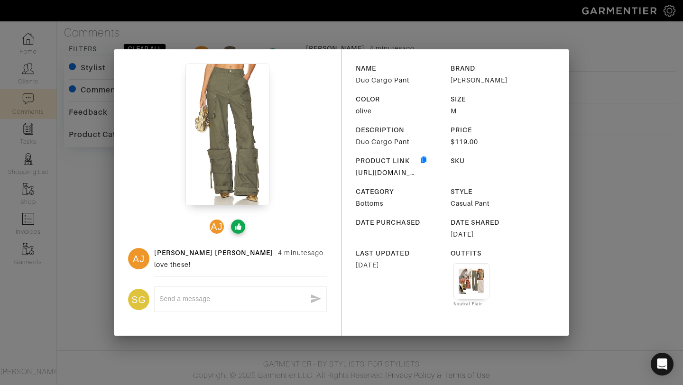
click at [581, 53] on div "AJ AJ Ashley Jean 4 minutes ago love these! SG x NAME Duo Cargo Pant BRAND Stev…" at bounding box center [341, 192] width 683 height 385
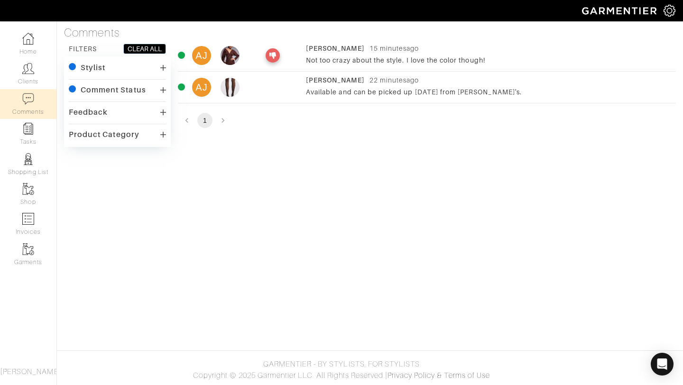
click at [224, 120] on li "pagination navigation" at bounding box center [223, 120] width 18 height 15
click at [234, 89] on img at bounding box center [230, 87] width 19 height 19
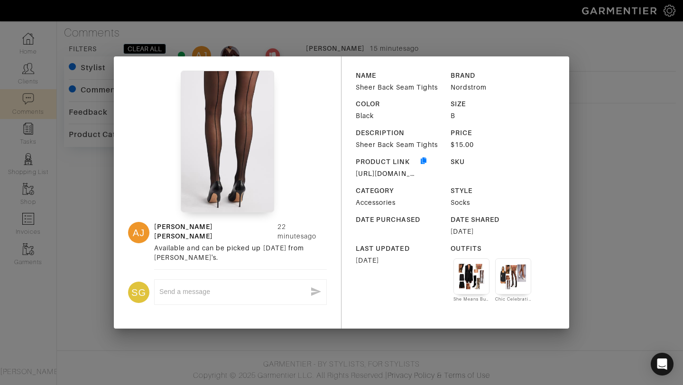
click at [553, 95] on div "NAME Sheer Back Seam Tights BRAND Nordstrom COLOR Black SIZE B DESCRIPTION Shee…" at bounding box center [455, 192] width 228 height 273
click at [579, 51] on div "AJ Ashley Jean 22 minutes ago Available and can be picked up today from Nordstr…" at bounding box center [341, 192] width 683 height 385
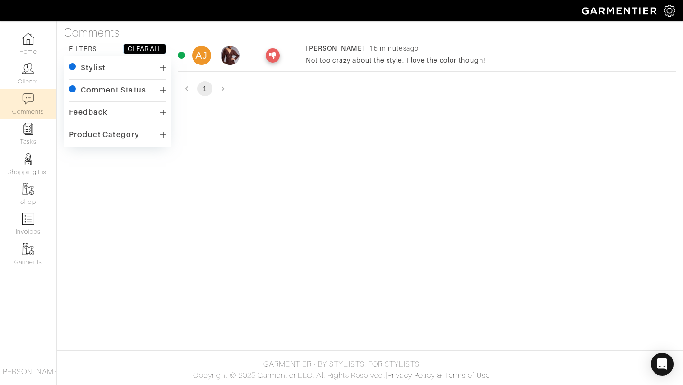
click at [347, 51] on div "[PERSON_NAME]" at bounding box center [335, 48] width 59 height 9
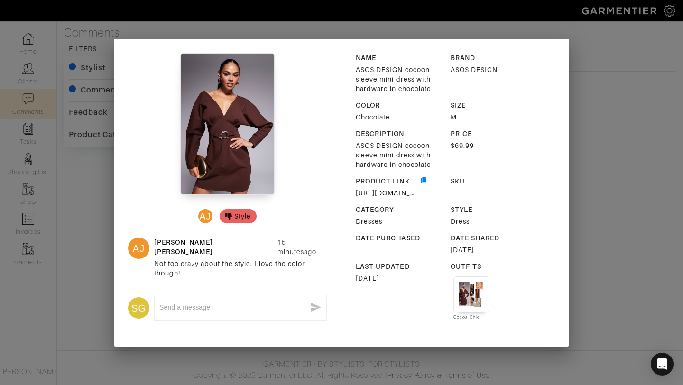
click at [569, 82] on div "NAME ASOS DESIGN cocoon sleeve mini dress with hardware in chocolate BRAND ASOS…" at bounding box center [455, 193] width 228 height 308
click at [544, 76] on div "NAME ASOS DESIGN cocoon sleeve mini dress with hardware in chocolate BRAND ASOS…" at bounding box center [455, 193] width 228 height 308
click at [616, 77] on div "AJ Style AJ Ashley Jean 15 minutes ago Not too crazy about the style. I love th…" at bounding box center [341, 192] width 683 height 385
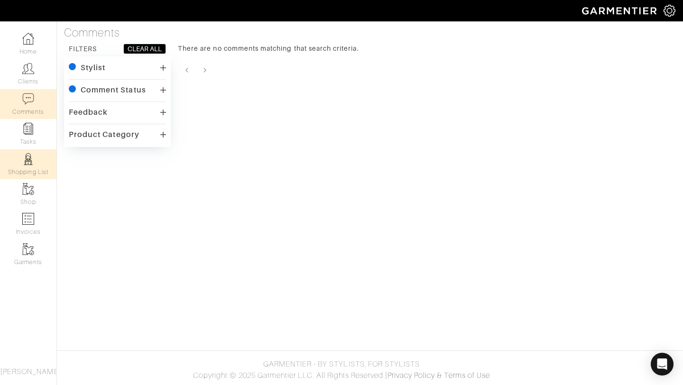
click at [26, 149] on link "Shopping List" at bounding box center [28, 164] width 56 height 30
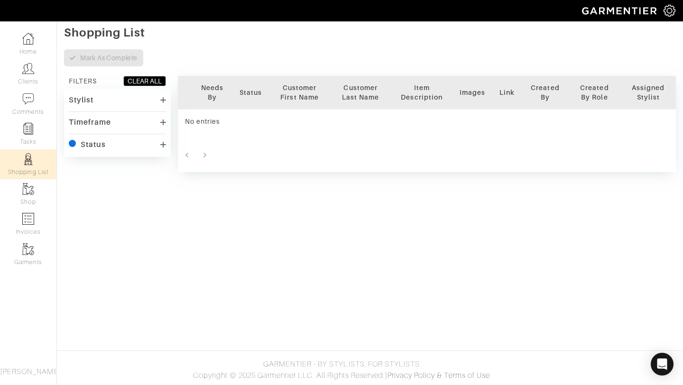
click at [99, 149] on div "Status" at bounding box center [93, 144] width 25 height 9
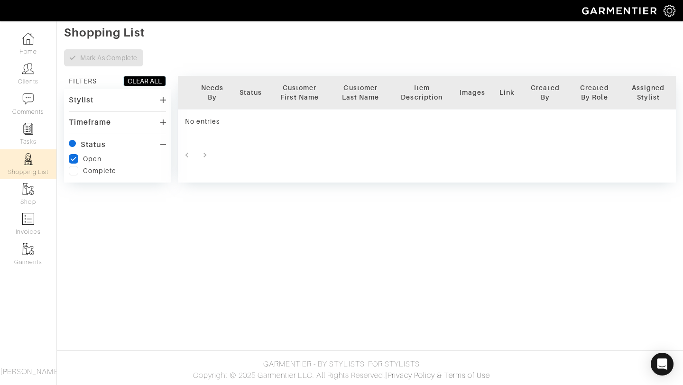
click at [109, 122] on div "Timeframe" at bounding box center [90, 122] width 42 height 9
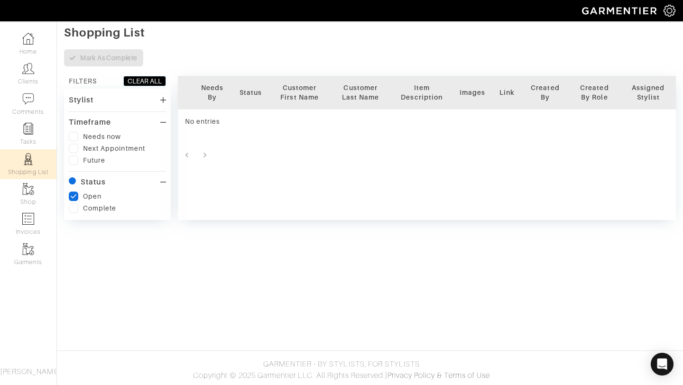
click at [114, 103] on div "Stylist" at bounding box center [117, 100] width 97 height 14
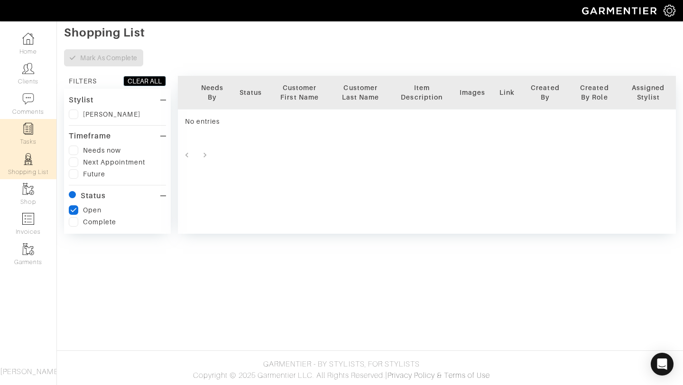
click at [23, 142] on link "Tasks" at bounding box center [28, 134] width 56 height 30
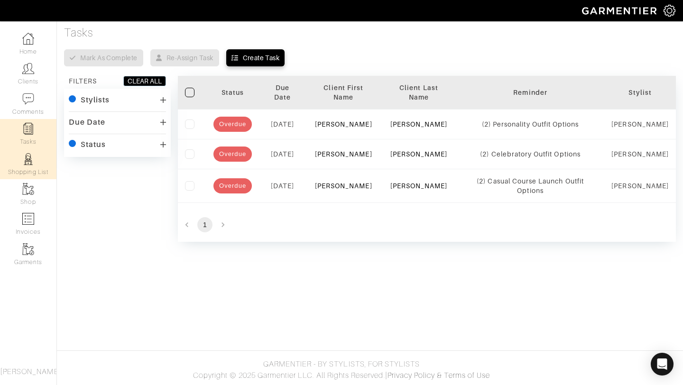
click at [28, 164] on img at bounding box center [28, 159] width 12 height 12
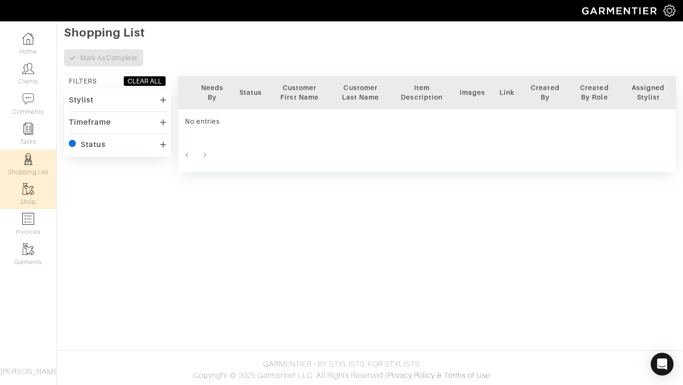
click at [29, 188] on img at bounding box center [28, 189] width 12 height 12
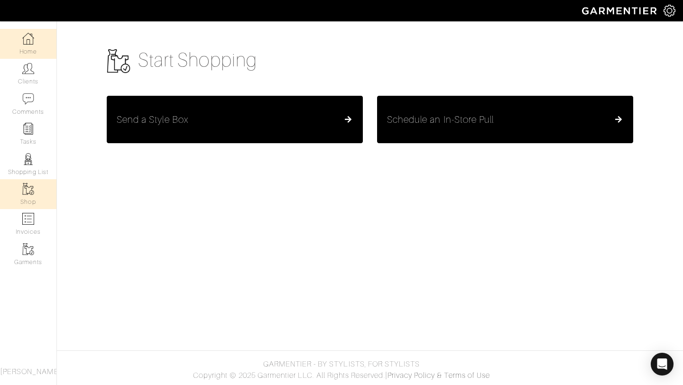
click at [38, 29] on link "Home" at bounding box center [28, 44] width 56 height 30
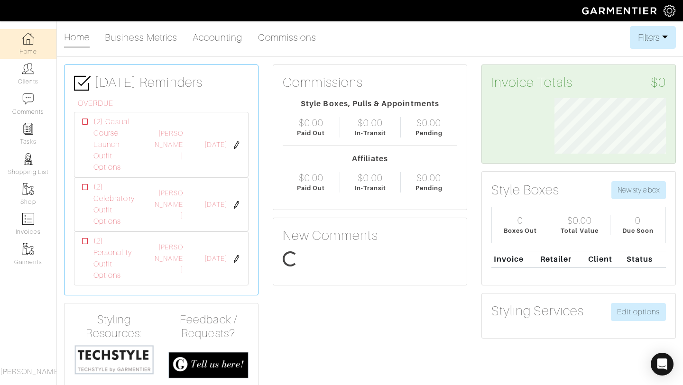
scroll to position [55, 126]
click at [48, 80] on link "Clients" at bounding box center [28, 74] width 56 height 30
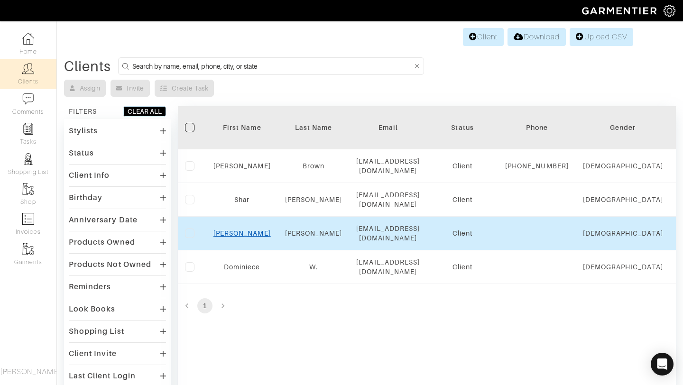
click at [250, 236] on link "Ashley" at bounding box center [241, 234] width 57 height 8
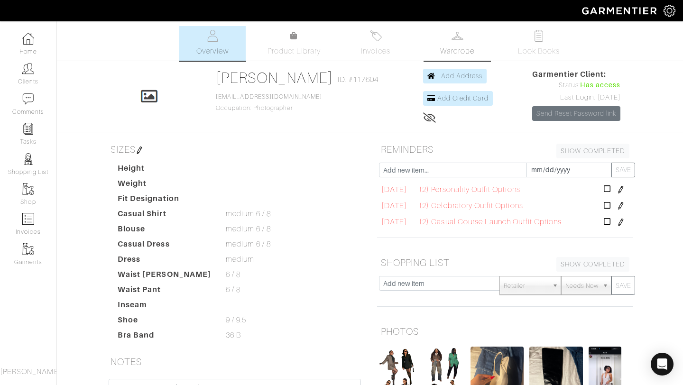
click at [432, 49] on link "Wardrobe" at bounding box center [457, 43] width 66 height 35
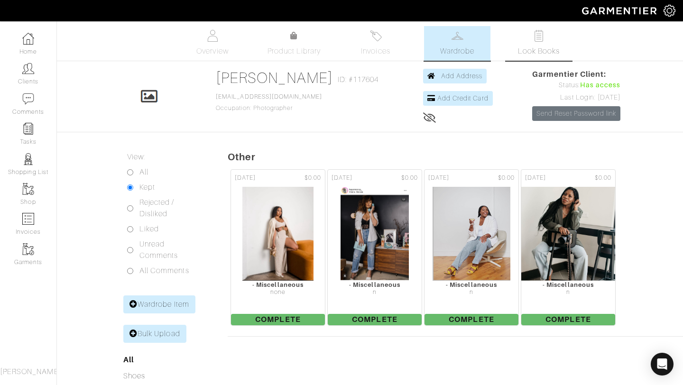
click at [520, 39] on link "Look Books" at bounding box center [539, 43] width 66 height 35
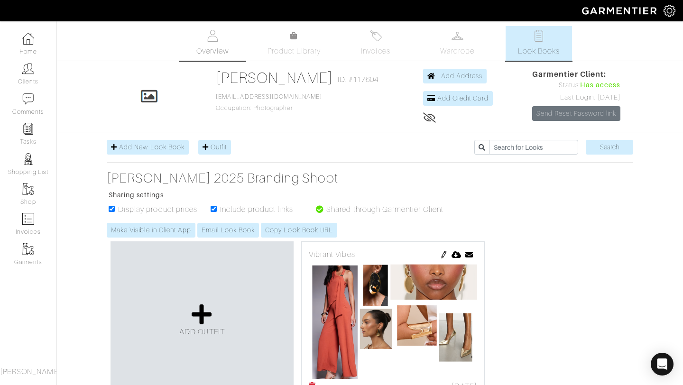
click at [227, 35] on link "Overview" at bounding box center [212, 43] width 66 height 35
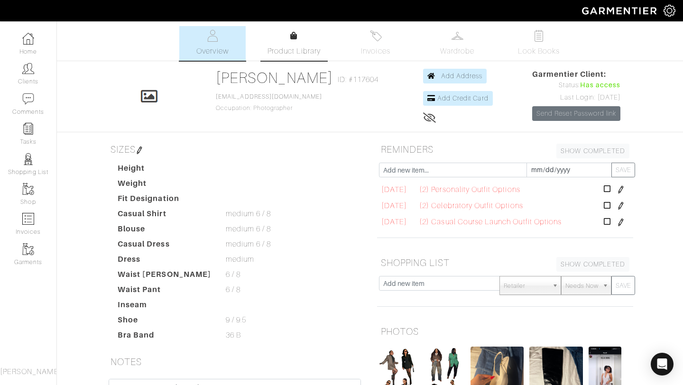
click at [294, 30] on div at bounding box center [293, 35] width 7 height 11
click at [304, 42] on link "Product Library" at bounding box center [294, 43] width 66 height 27
click at [531, 56] on span "Look Books" at bounding box center [539, 51] width 42 height 11
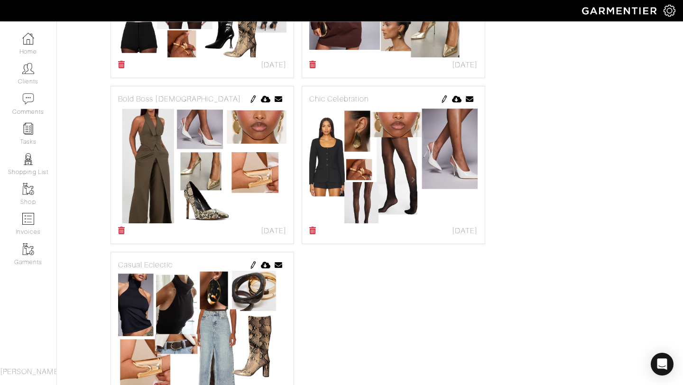
scroll to position [654, 0]
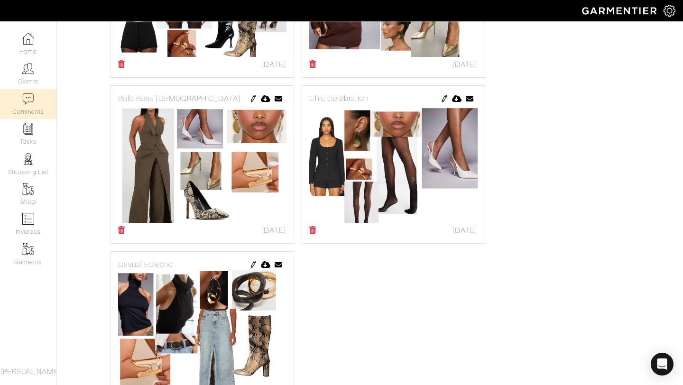
click at [44, 112] on link "Comments" at bounding box center [28, 104] width 56 height 30
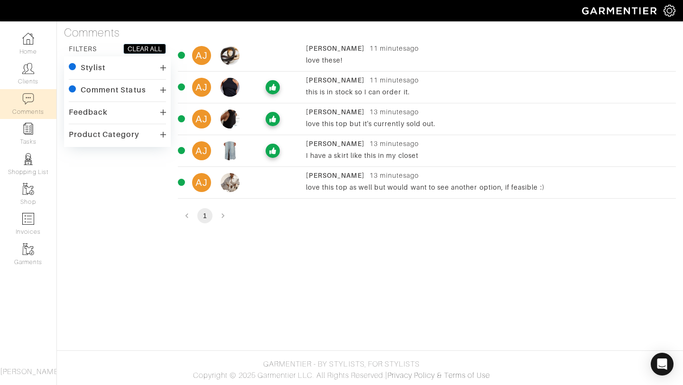
click at [186, 214] on li "pagination navigation" at bounding box center [187, 215] width 18 height 15
click at [236, 150] on img at bounding box center [230, 150] width 19 height 19
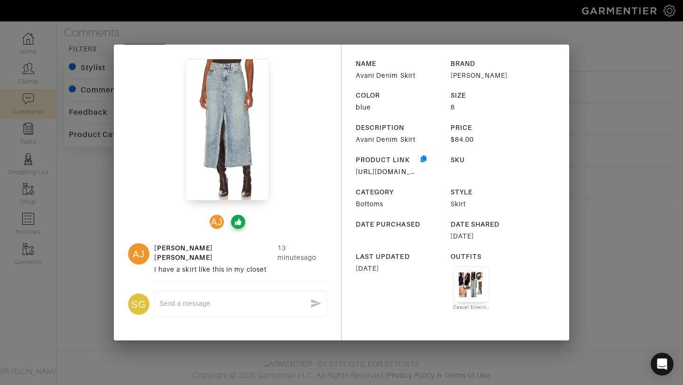
click at [618, 122] on div "AJ AJ Ashley Jean 13 minutes ago I have a skirt like this in my closet SG x NAM…" at bounding box center [341, 192] width 683 height 385
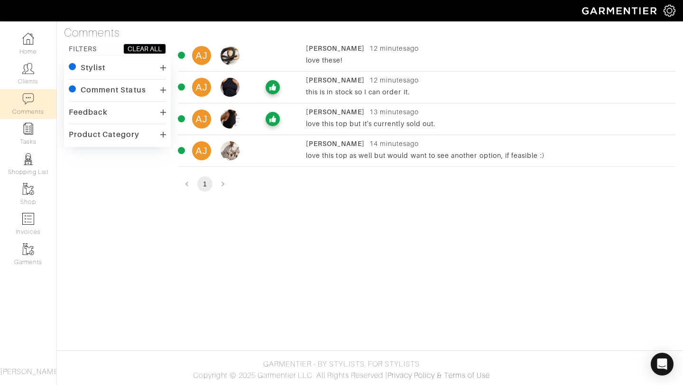
click at [315, 95] on div "this is in stock so I can order it." at bounding box center [488, 91] width 365 height 9
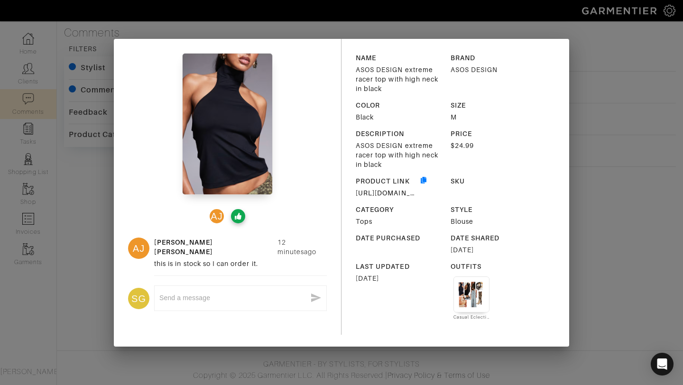
click at [611, 62] on div "AJ AJ Ashley Jean 12 minutes ago this is in stock so I can order it. SG x NAME …" at bounding box center [341, 192] width 683 height 385
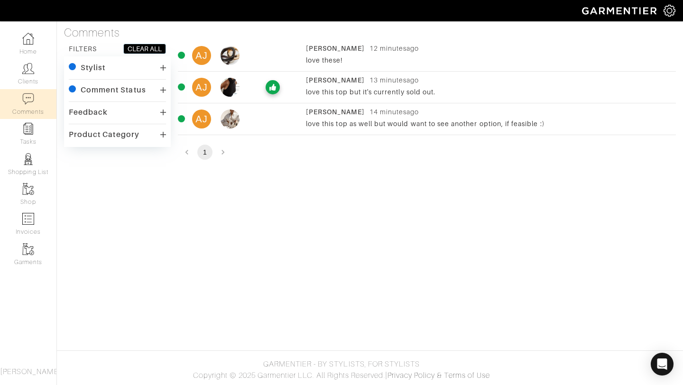
click at [308, 120] on div "love this top as well but would want to see another option, if feasible :)" at bounding box center [488, 123] width 365 height 9
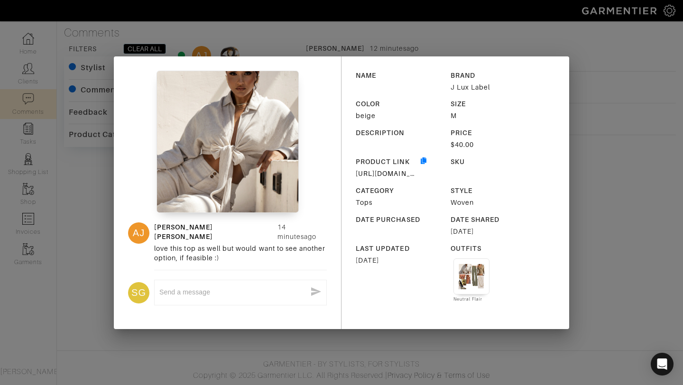
click at [444, 24] on div "AJ Ashley Jean 14 minutes ago love this top as well but would want to see anoth…" at bounding box center [341, 192] width 683 height 385
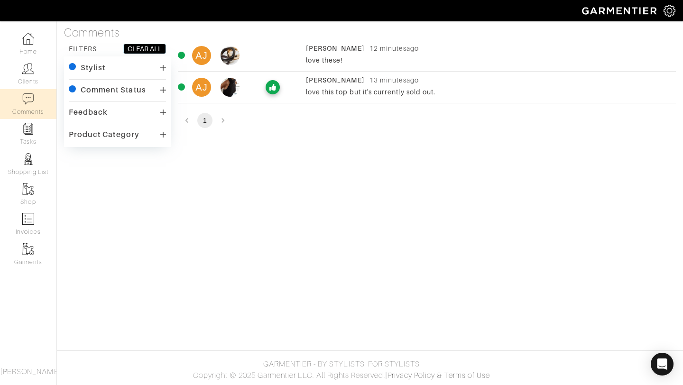
click at [360, 69] on div "AJ Ashley Jean 12 minutes ago love these!" at bounding box center [427, 58] width 498 height 28
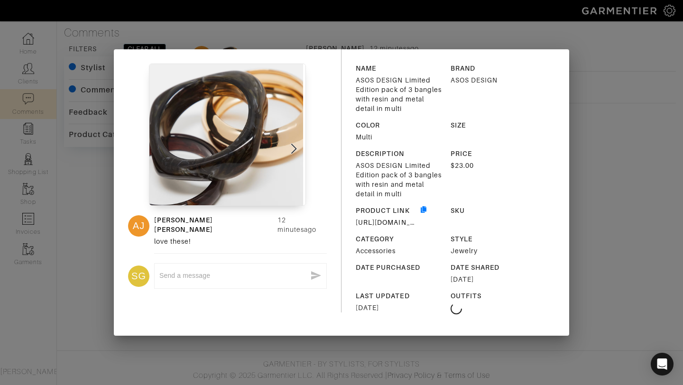
click at [500, 20] on div "AJ Ashley Jean 12 minutes ago love these! SG x NAME ASOS DESIGN Limited Edition…" at bounding box center [341, 192] width 683 height 385
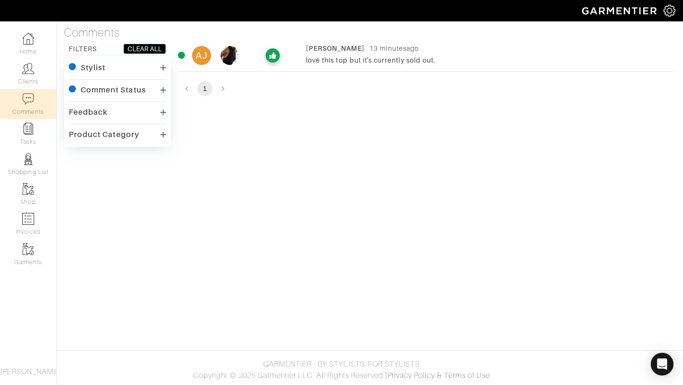
click at [368, 67] on div "AJ Ashley Jean 13 minutes ago love this top but it's currently sold out." at bounding box center [427, 58] width 498 height 28
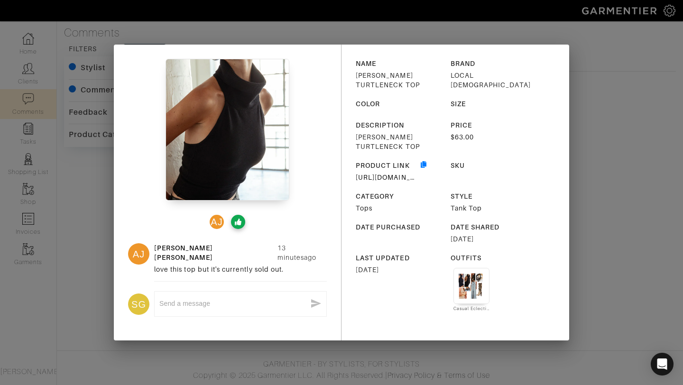
click at [280, 32] on div "AJ AJ Ashley Jean 13 minutes ago love this top but it's currently sold out. SG …" at bounding box center [341, 192] width 683 height 385
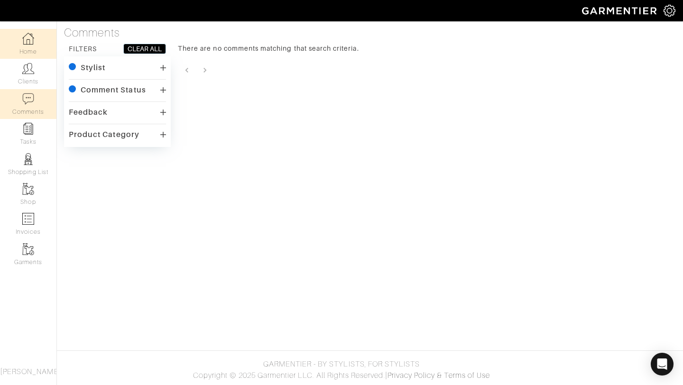
click at [20, 51] on link "Home" at bounding box center [28, 44] width 56 height 30
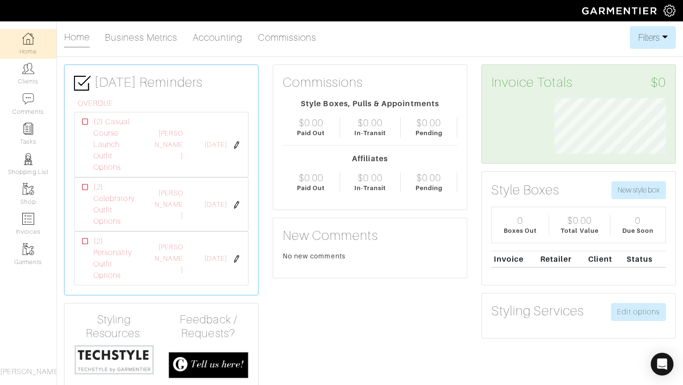
scroll to position [55, 126]
click at [21, 74] on link "Clients" at bounding box center [28, 74] width 56 height 30
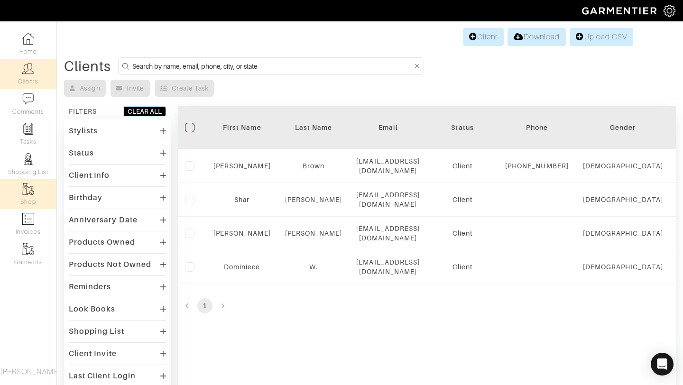
click at [13, 206] on link "Shop" at bounding box center [28, 194] width 56 height 30
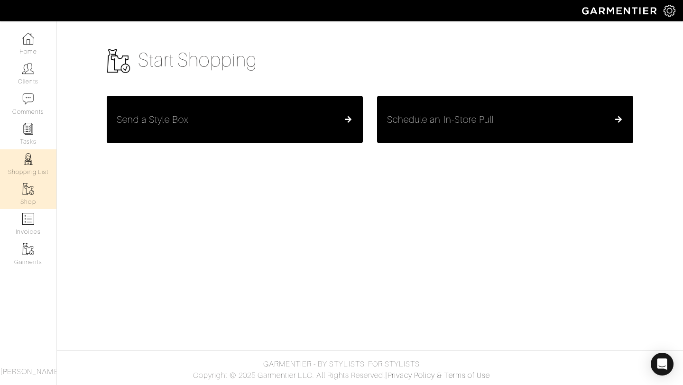
click at [18, 175] on link "Shopping List" at bounding box center [28, 164] width 56 height 30
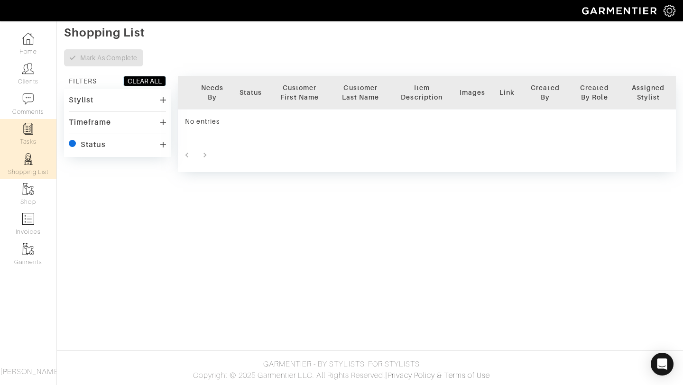
click at [28, 128] on img at bounding box center [28, 129] width 12 height 12
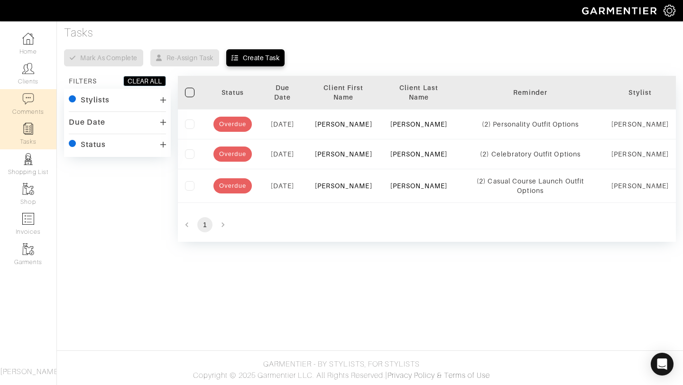
click at [33, 105] on link "Comments" at bounding box center [28, 104] width 56 height 30
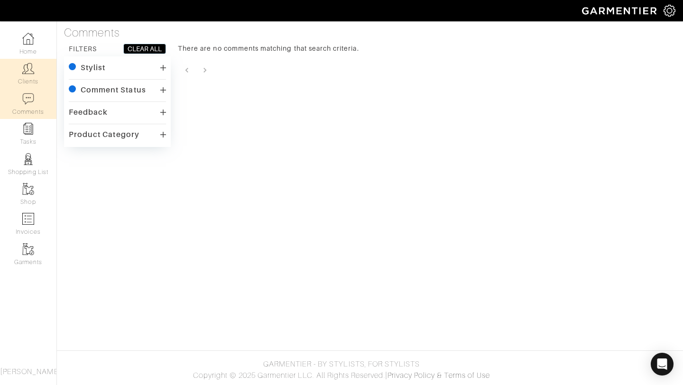
click at [29, 84] on link "Clients" at bounding box center [28, 74] width 56 height 30
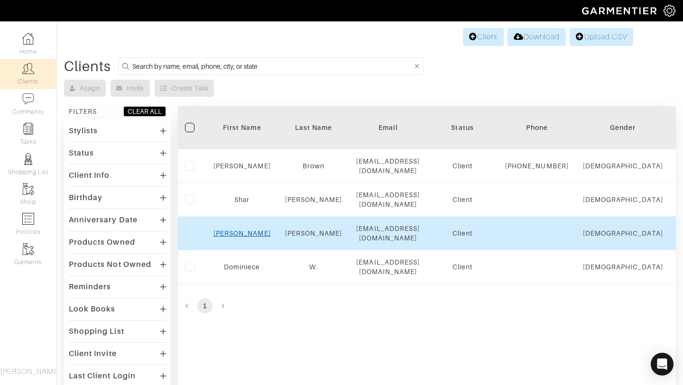
click at [244, 234] on link "Ashley" at bounding box center [241, 234] width 57 height 8
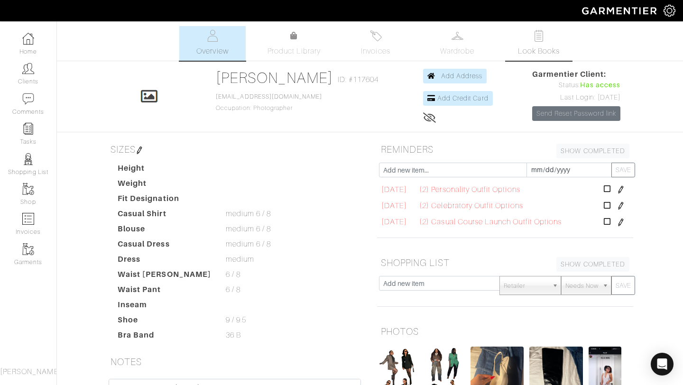
click at [540, 51] on span "Look Books" at bounding box center [539, 51] width 42 height 11
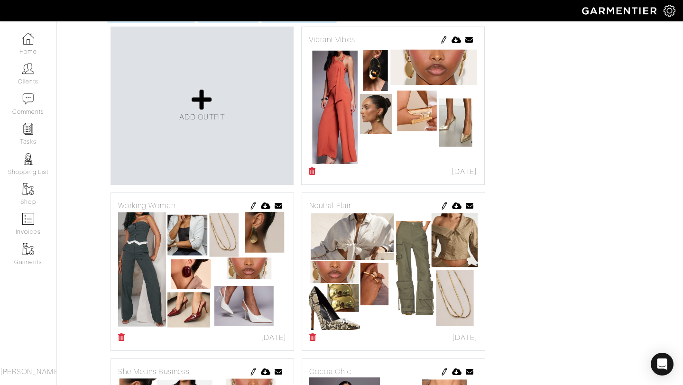
scroll to position [212, 0]
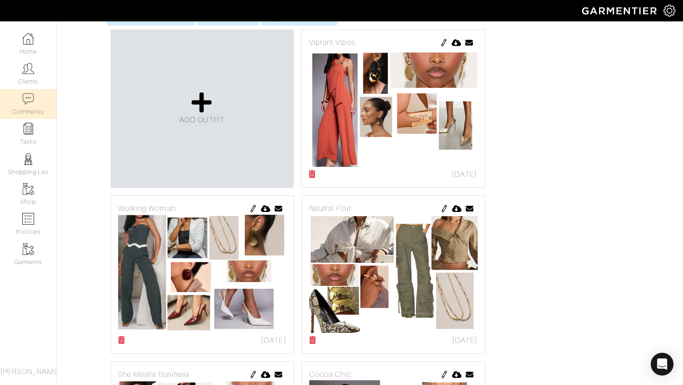
click at [26, 108] on link "Comments" at bounding box center [28, 104] width 56 height 30
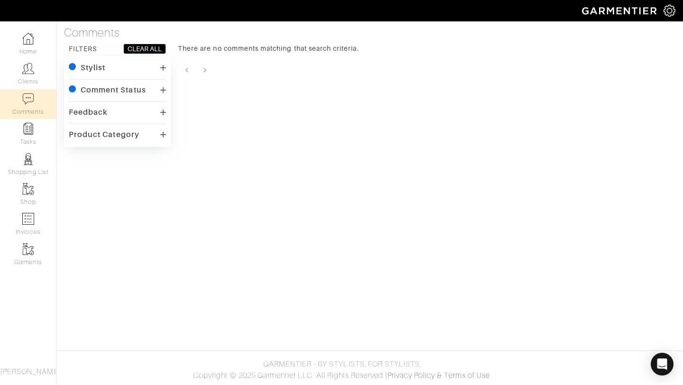
click at [129, 87] on div "Comment Status" at bounding box center [113, 89] width 65 height 9
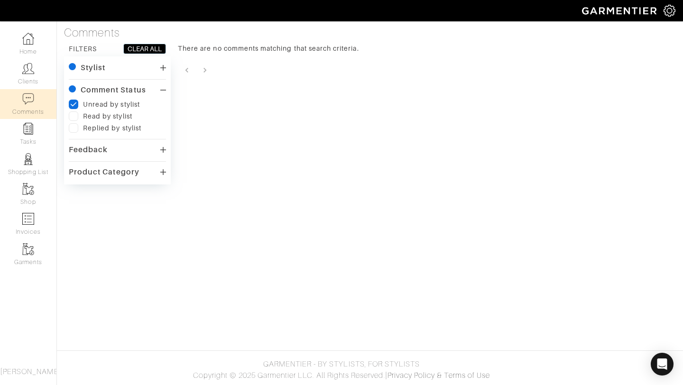
click at [129, 87] on div "Comment Status" at bounding box center [113, 89] width 65 height 9
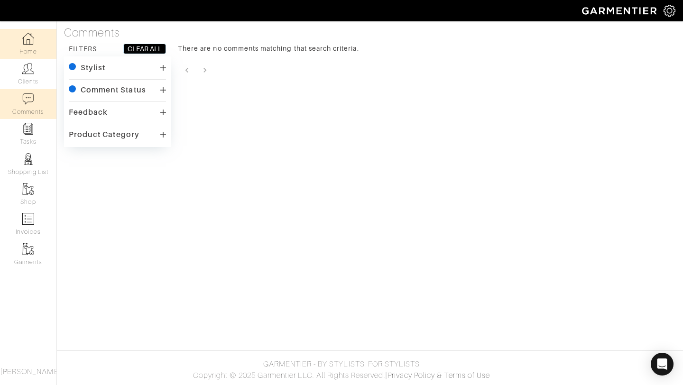
click at [42, 53] on link "Home" at bounding box center [28, 44] width 56 height 30
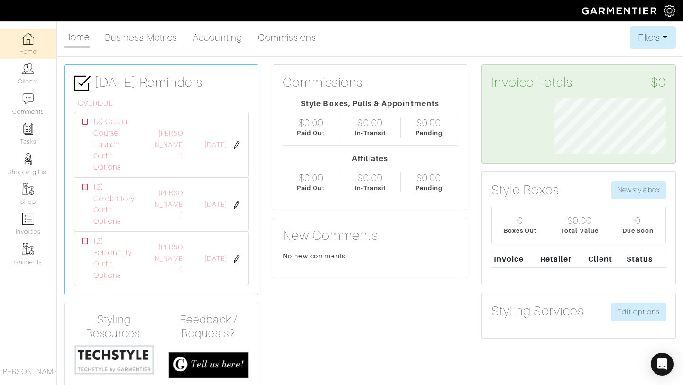
scroll to position [55, 126]
click at [228, 34] on link "Accounting" at bounding box center [218, 37] width 50 height 19
click at [293, 40] on link "Commissions" at bounding box center [287, 37] width 59 height 19
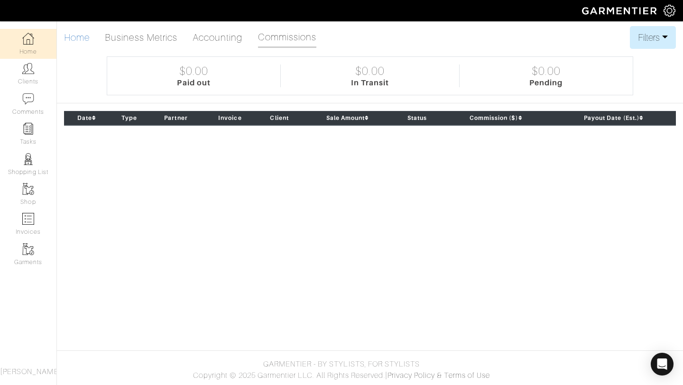
click at [90, 38] on ul "Home Business Metrics Accounting Commissions" at bounding box center [194, 37] width 260 height 23
click at [88, 46] on link "Home" at bounding box center [77, 37] width 26 height 19
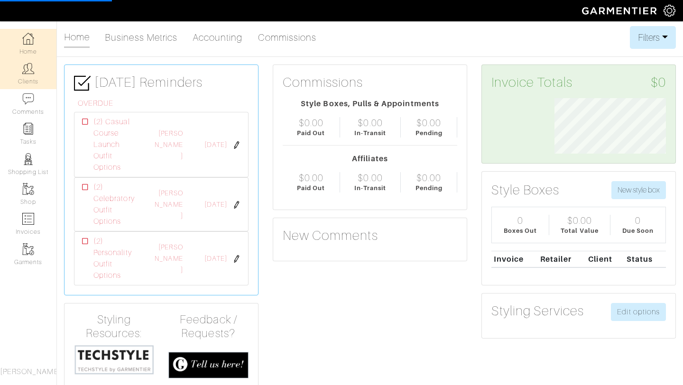
click at [12, 71] on link "Clients" at bounding box center [28, 74] width 56 height 30
click at [19, 70] on link "Clients" at bounding box center [28, 74] width 56 height 30
click at [17, 111] on link "Comments" at bounding box center [28, 104] width 56 height 30
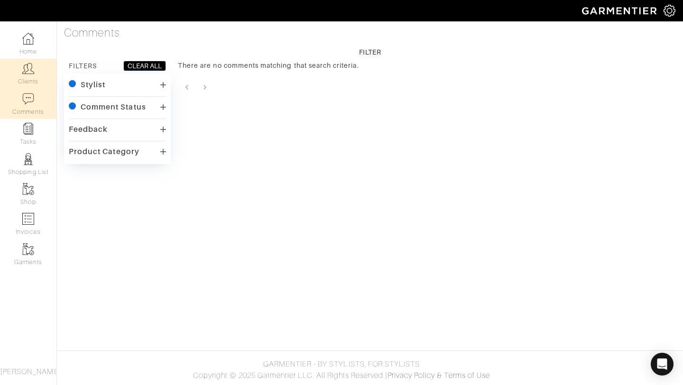
click at [24, 70] on img at bounding box center [28, 69] width 12 height 12
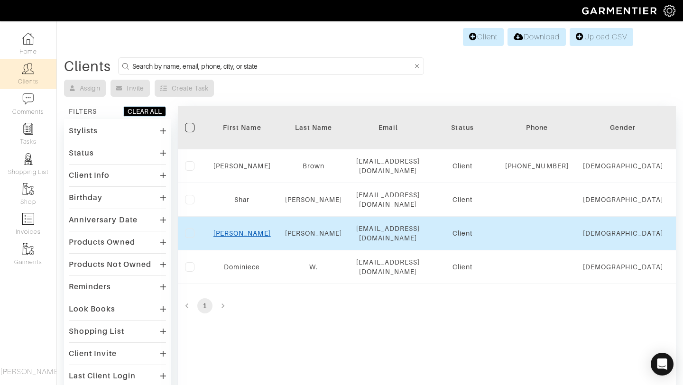
click at [235, 235] on link "Ashley" at bounding box center [241, 234] width 57 height 8
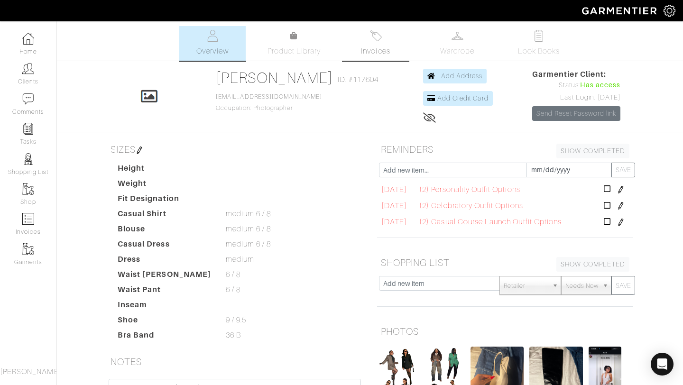
click at [378, 59] on link "Invoices" at bounding box center [375, 43] width 66 height 35
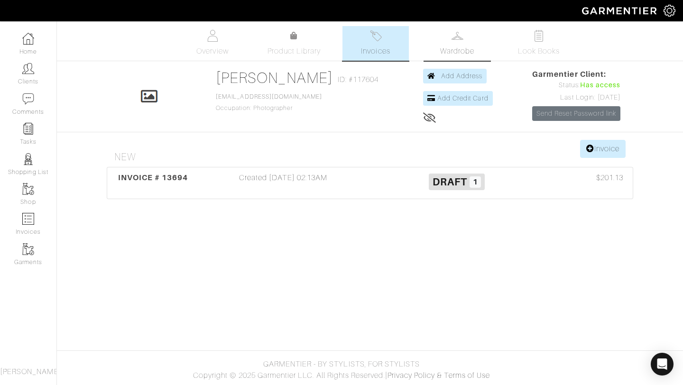
click at [437, 56] on link "Wardrobe" at bounding box center [457, 43] width 66 height 35
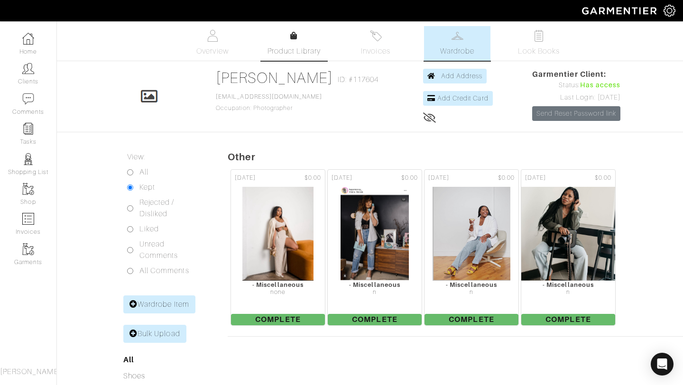
click at [284, 42] on link "Product Library" at bounding box center [294, 43] width 66 height 27
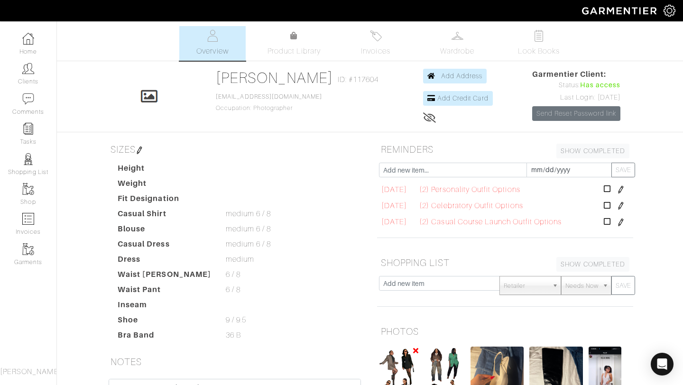
click at [397, 369] on img at bounding box center [399, 382] width 40 height 71
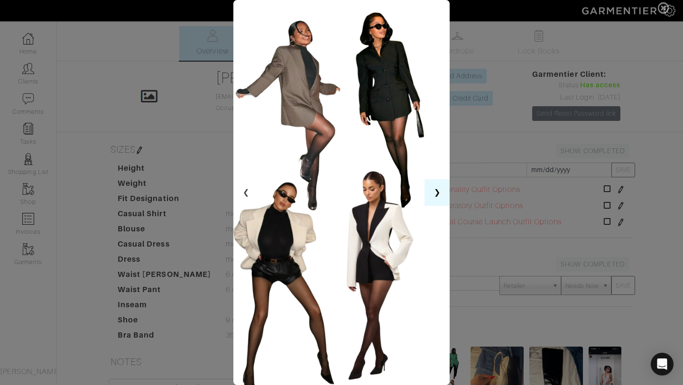
click at [438, 190] on button "❯" at bounding box center [436, 192] width 25 height 27
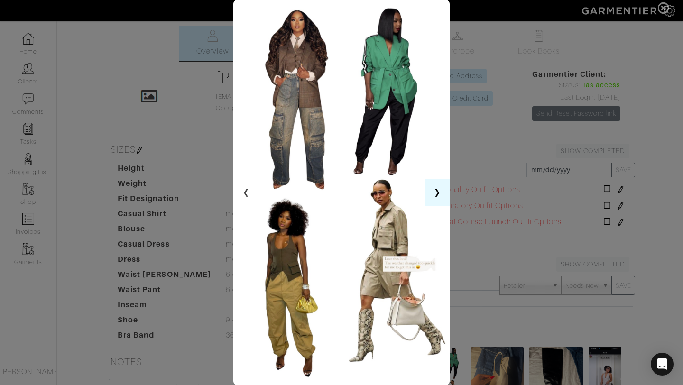
click at [438, 190] on button "❯" at bounding box center [436, 192] width 25 height 27
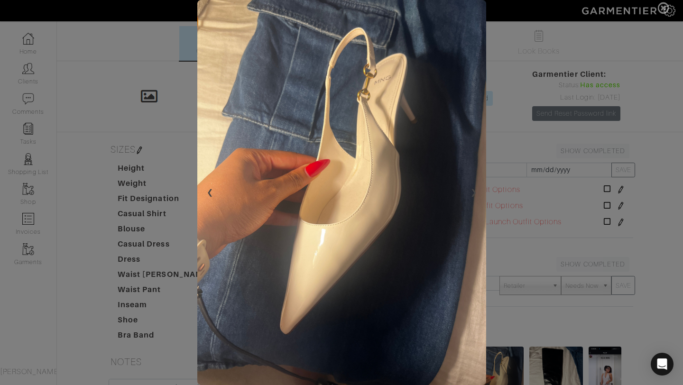
click at [150, 62] on span at bounding box center [341, 192] width 683 height 385
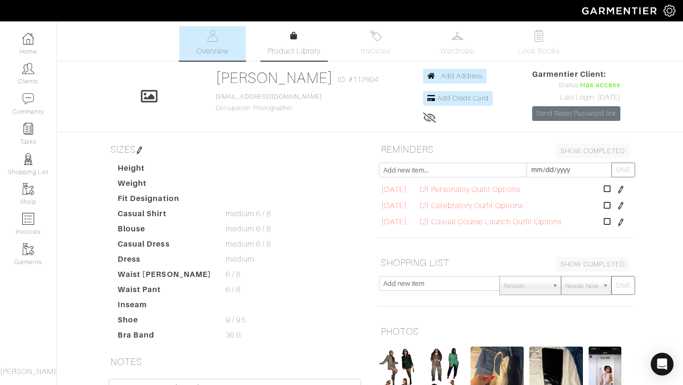
click at [315, 48] on span "Product Library" at bounding box center [294, 51] width 54 height 11
click at [285, 47] on span "Product Library" at bounding box center [294, 51] width 54 height 11
click at [18, 106] on link "Comments" at bounding box center [28, 104] width 56 height 30
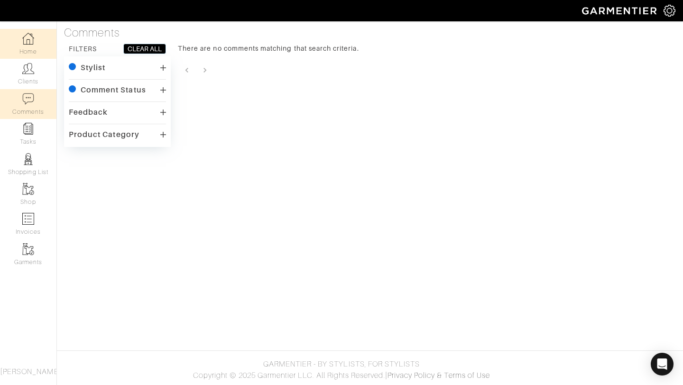
click at [32, 40] on img at bounding box center [28, 39] width 12 height 12
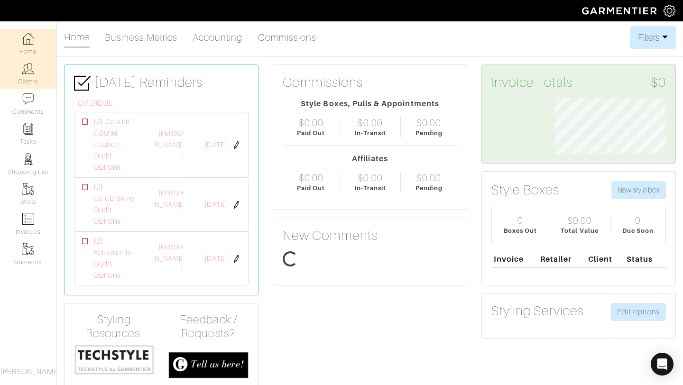
scroll to position [55, 126]
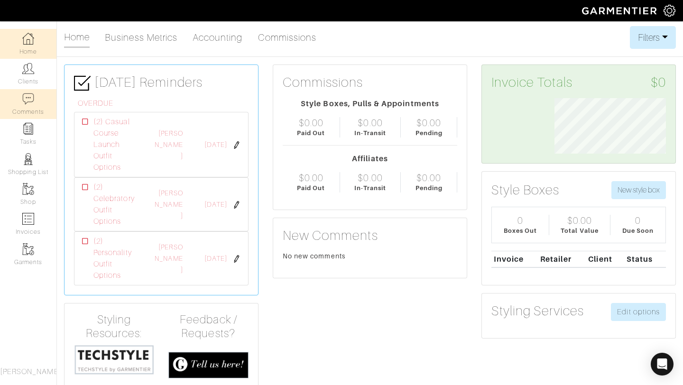
click at [29, 109] on link "Comments" at bounding box center [28, 104] width 56 height 30
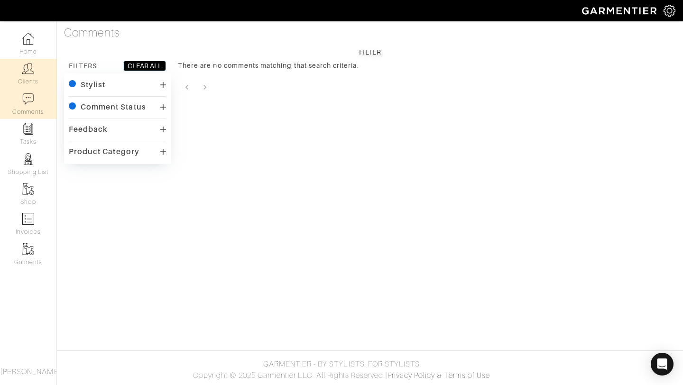
click at [36, 77] on link "Clients" at bounding box center [28, 74] width 56 height 30
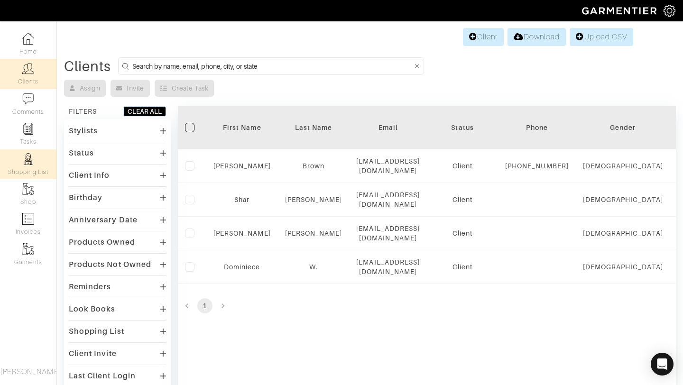
click at [20, 152] on link "Shopping List" at bounding box center [28, 164] width 56 height 30
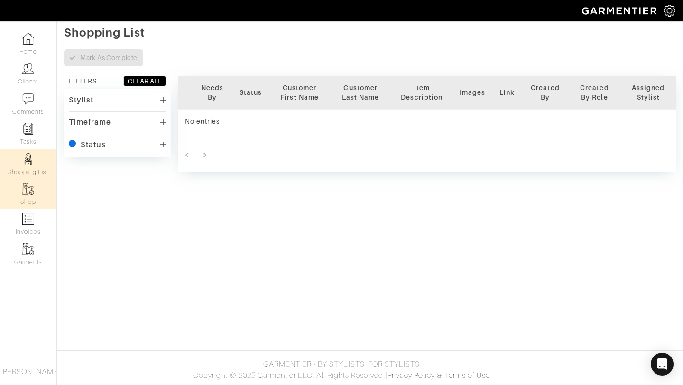
click at [19, 194] on link "Shop" at bounding box center [28, 194] width 56 height 30
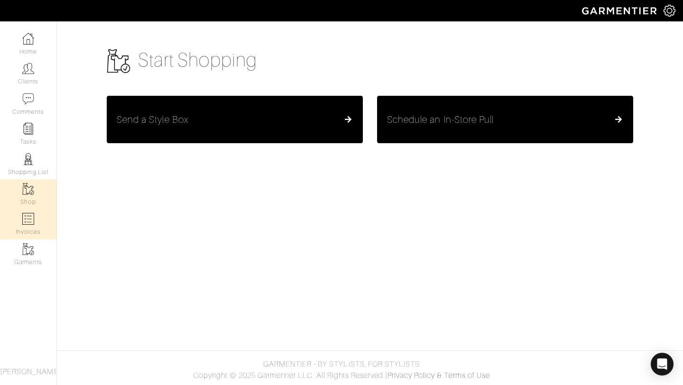
click at [10, 225] on link "Invoices" at bounding box center [28, 224] width 56 height 30
select select
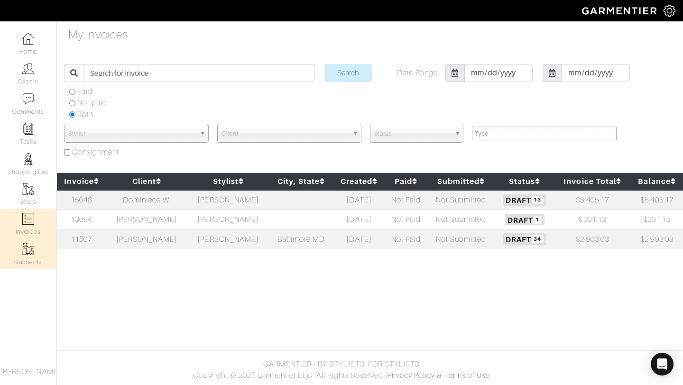
click at [10, 255] on link "Garments" at bounding box center [28, 255] width 56 height 30
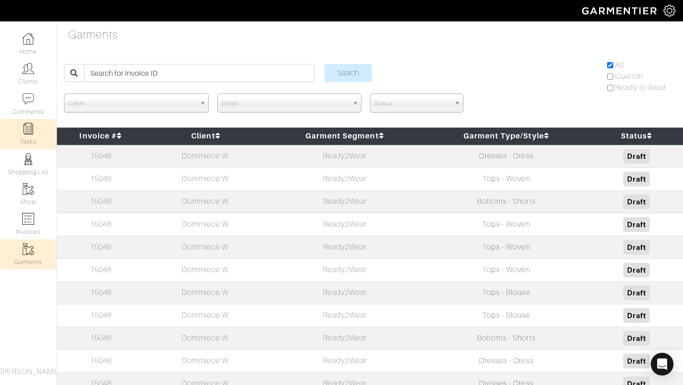
click at [34, 136] on link "Tasks" at bounding box center [28, 134] width 56 height 30
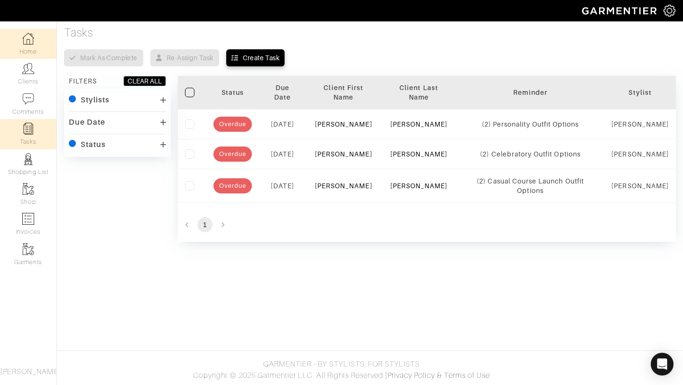
click at [27, 38] on img at bounding box center [28, 39] width 12 height 12
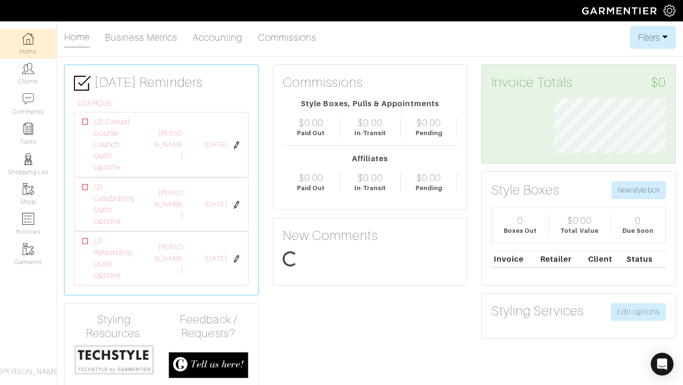
scroll to position [55, 126]
click at [34, 84] on link "Clients" at bounding box center [28, 74] width 56 height 30
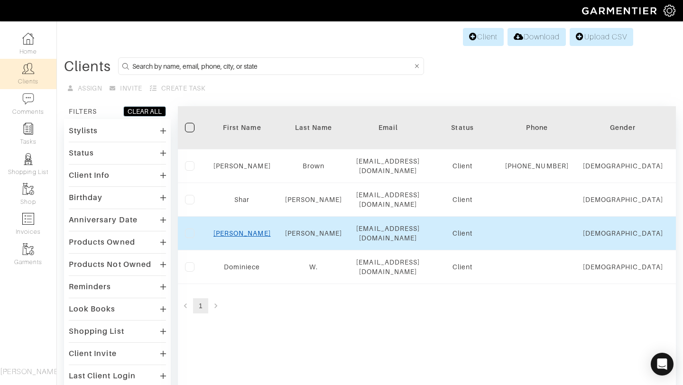
click at [245, 235] on link "Ashley" at bounding box center [241, 234] width 57 height 8
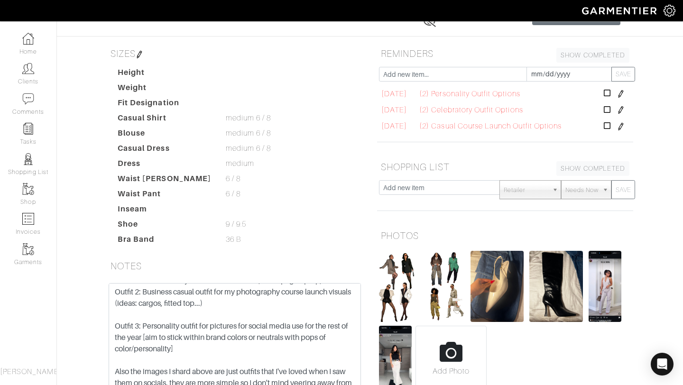
scroll to position [167, 0]
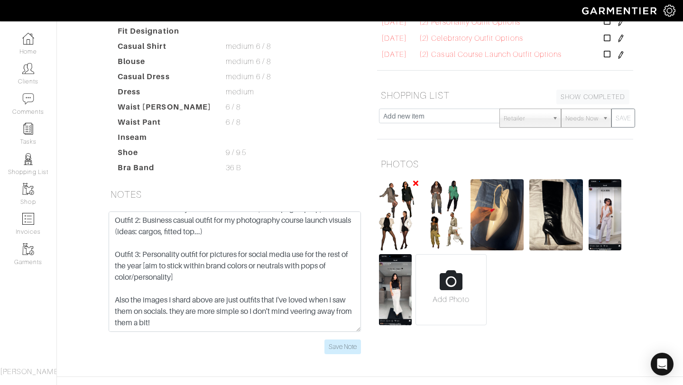
click at [403, 241] on img at bounding box center [399, 214] width 40 height 71
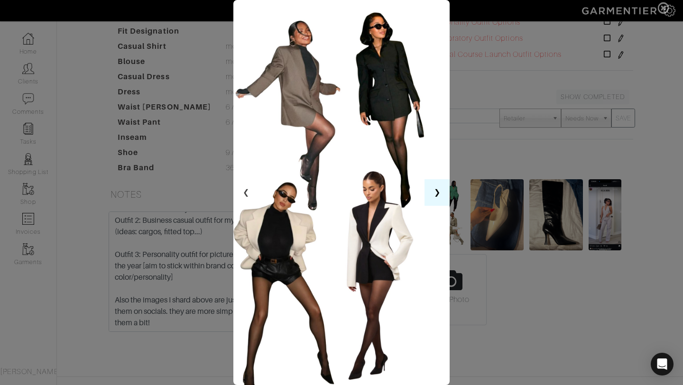
click at [437, 191] on button "❯" at bounding box center [436, 192] width 25 height 27
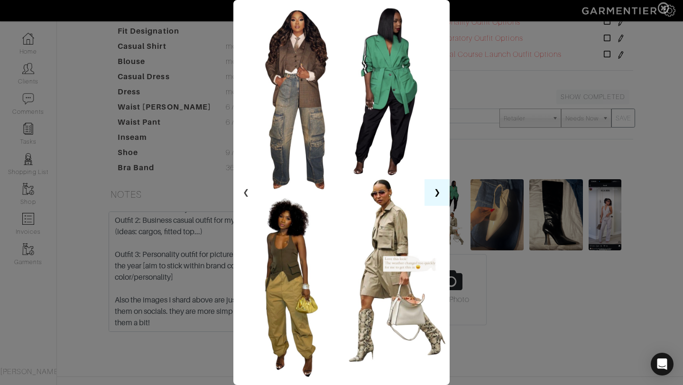
click at [436, 191] on button "❯" at bounding box center [436, 192] width 25 height 27
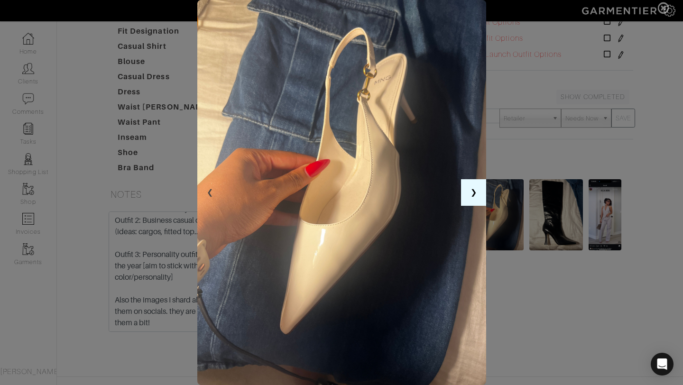
click at [468, 197] on button "❯" at bounding box center [473, 192] width 25 height 27
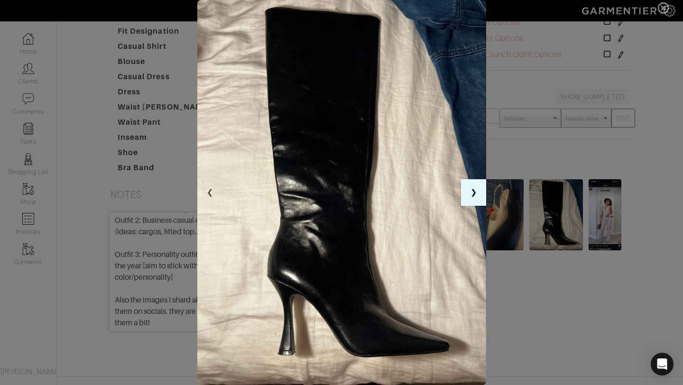
click at [468, 197] on button "❯" at bounding box center [473, 192] width 25 height 27
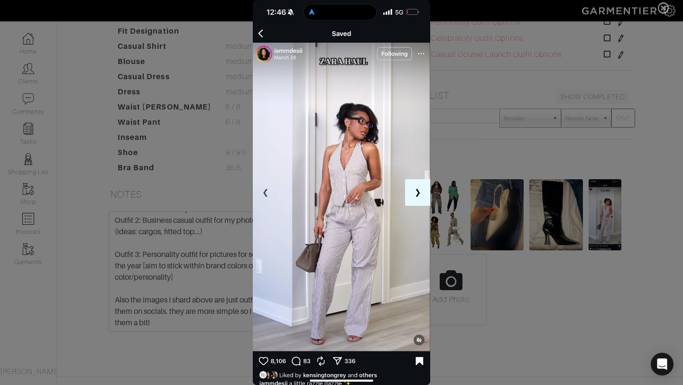
click at [412, 192] on button "❯" at bounding box center [417, 192] width 25 height 27
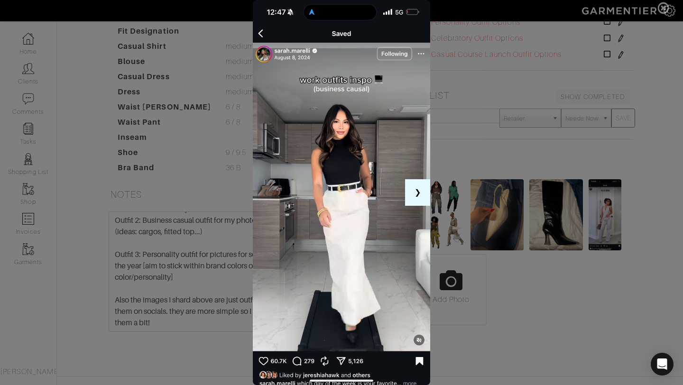
click at [412, 192] on button "❯" at bounding box center [417, 192] width 25 height 27
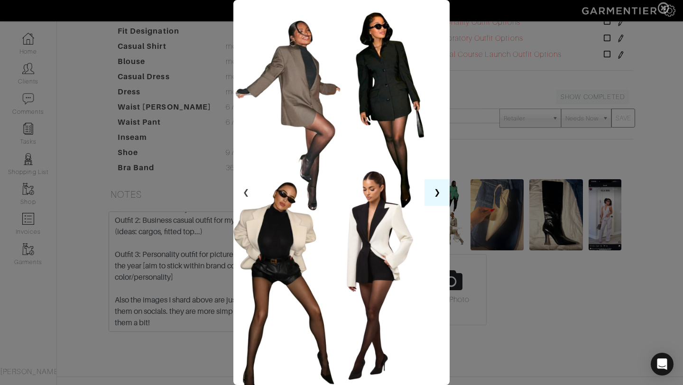
click at [433, 199] on button "❯" at bounding box center [436, 192] width 25 height 27
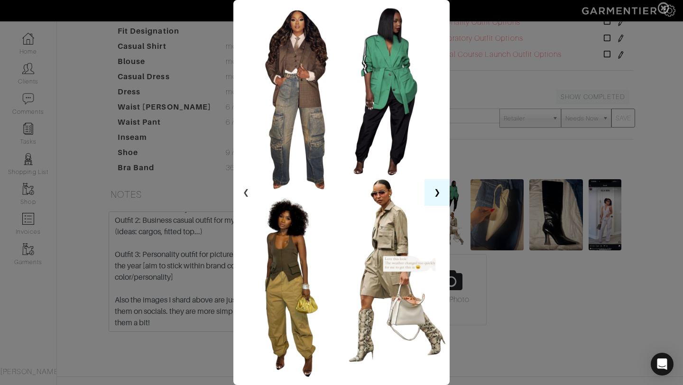
click at [433, 199] on button "❯" at bounding box center [436, 192] width 25 height 27
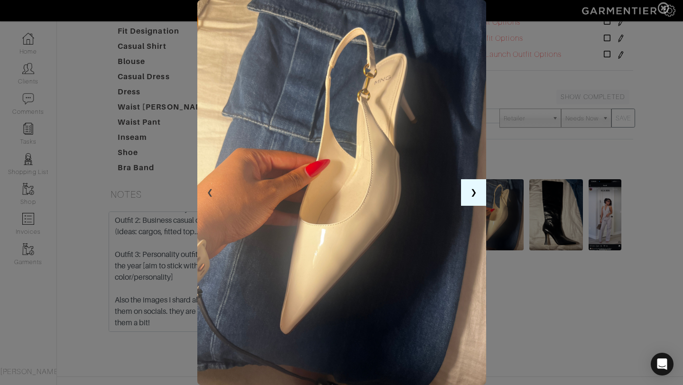
click at [469, 194] on button "❯" at bounding box center [473, 192] width 25 height 27
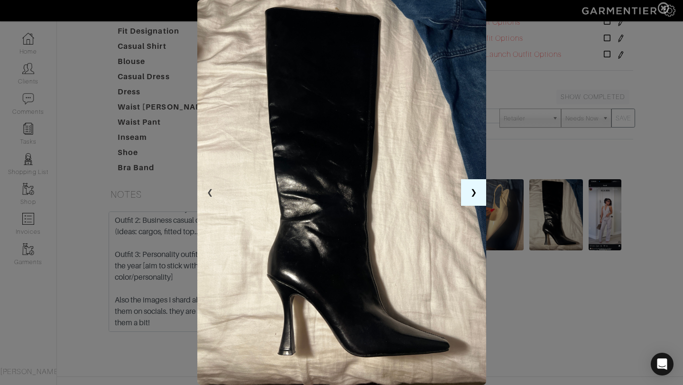
click at [470, 194] on button "❯" at bounding box center [473, 192] width 25 height 27
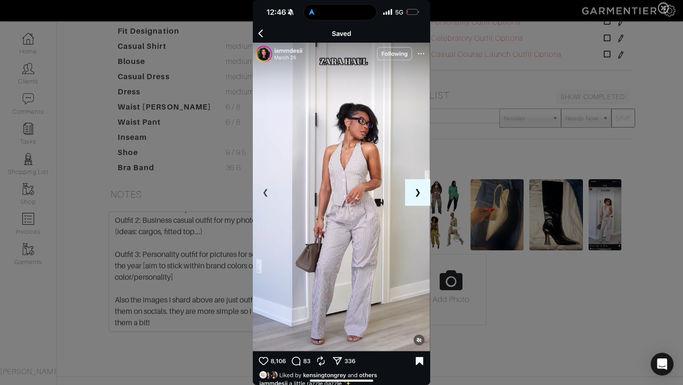
click at [418, 189] on button "❯" at bounding box center [417, 192] width 25 height 27
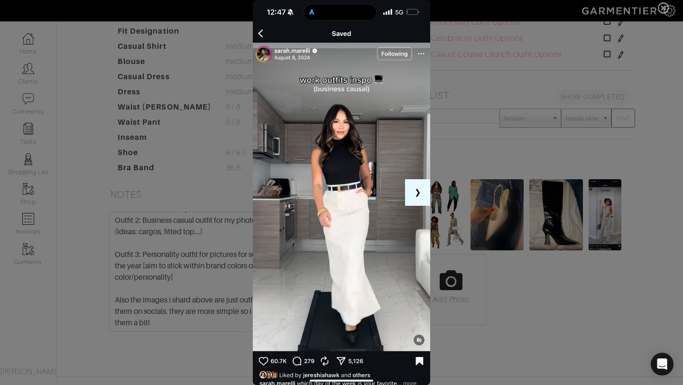
click at [418, 189] on button "❯" at bounding box center [417, 192] width 25 height 27
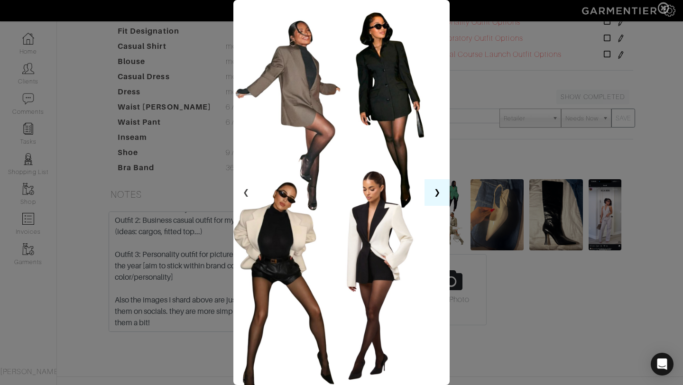
click at [418, 189] on img at bounding box center [341, 192] width 217 height 385
click at [494, 282] on span at bounding box center [341, 192] width 683 height 385
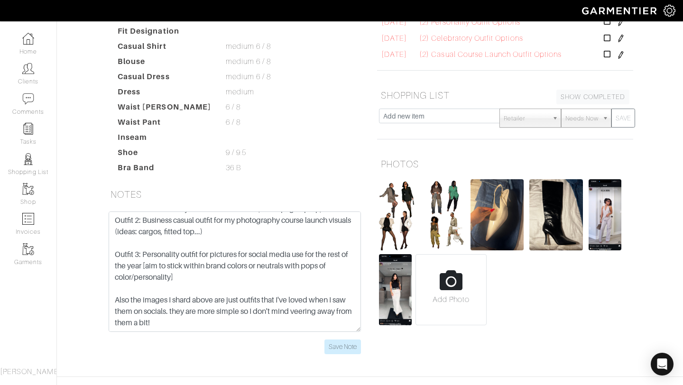
scroll to position [169, 0]
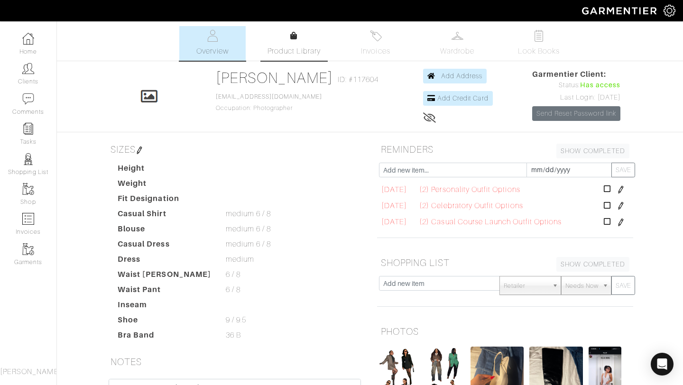
click at [297, 44] on link "Product Library" at bounding box center [294, 43] width 66 height 27
click at [537, 32] on img at bounding box center [539, 36] width 12 height 12
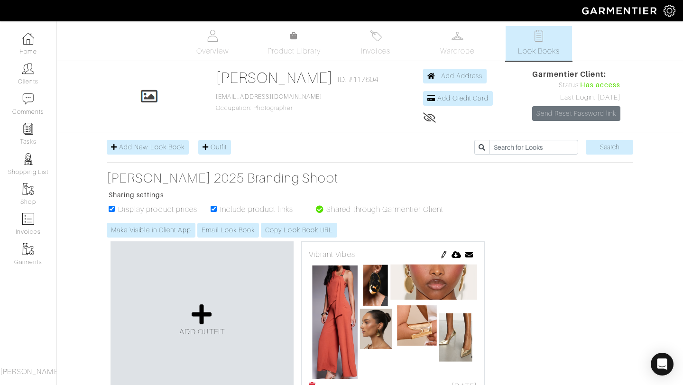
click at [246, 43] on ul "Overview Product Library Invoices Wardrobe Look Books" at bounding box center [369, 43] width 419 height 35
click at [231, 45] on link "Overview" at bounding box center [212, 43] width 66 height 35
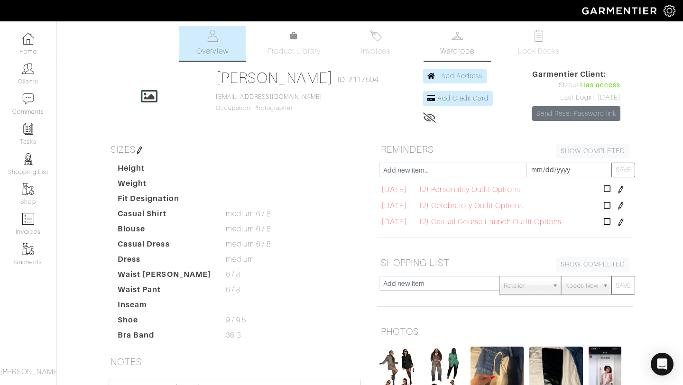
click at [464, 48] on span "Wardrobe" at bounding box center [457, 51] width 34 height 11
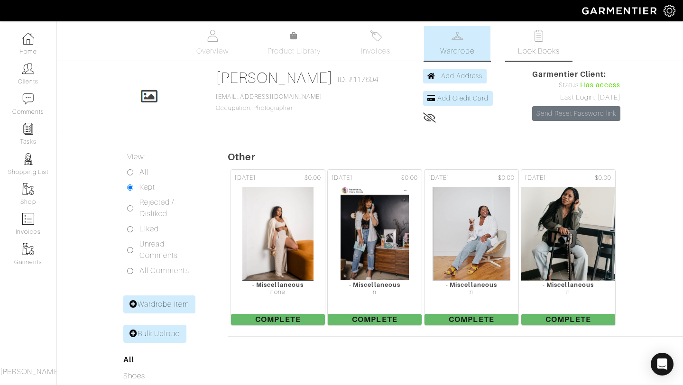
click at [541, 47] on span "Look Books" at bounding box center [539, 51] width 42 height 11
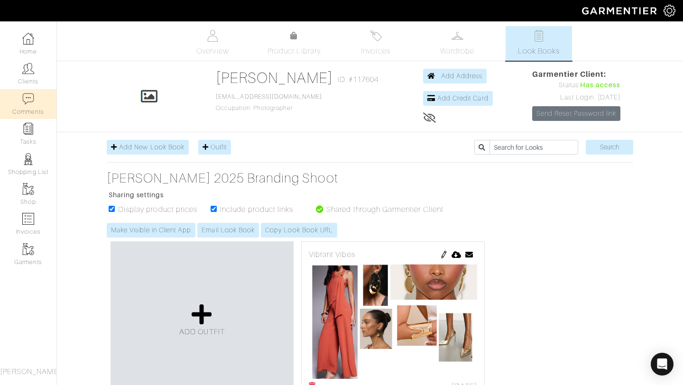
click at [28, 95] on img at bounding box center [28, 99] width 12 height 12
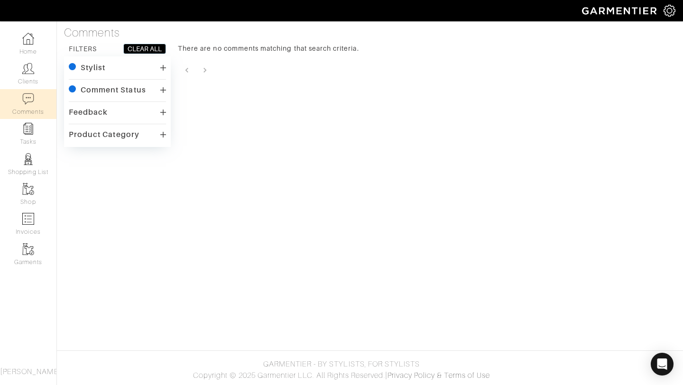
click at [158, 99] on div "Stylist checkedIcon [PERSON_NAME] Comment Status checkedIcon Unread by stylist …" at bounding box center [117, 101] width 97 height 81
click at [163, 92] on icon at bounding box center [163, 90] width 6 height 6
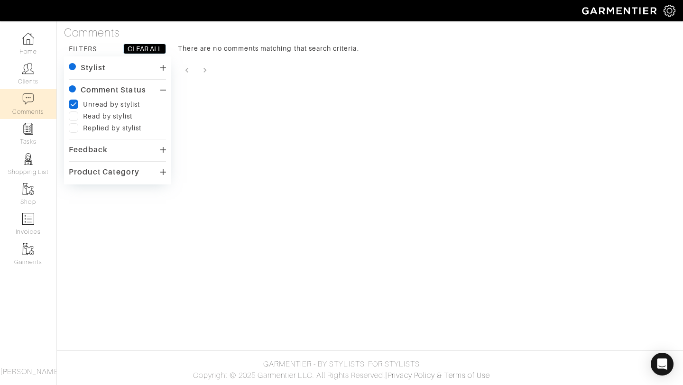
click at [163, 92] on icon at bounding box center [163, 90] width 6 height 8
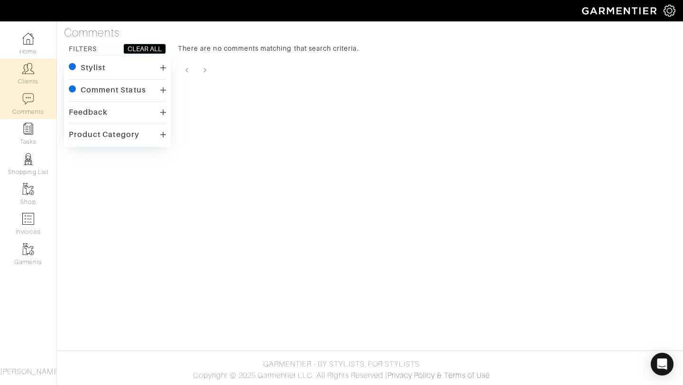
click at [41, 78] on link "Clients" at bounding box center [28, 74] width 56 height 30
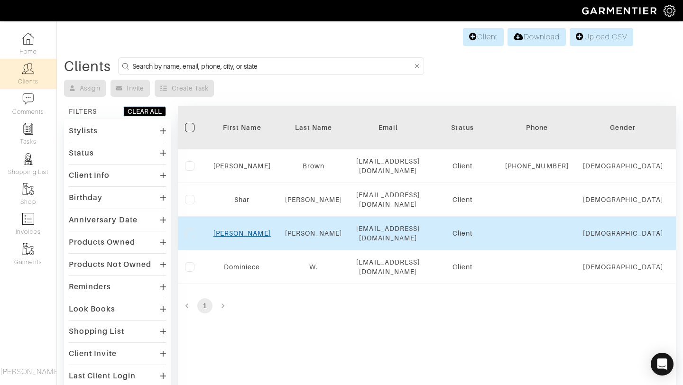
click at [241, 235] on link "Ashley" at bounding box center [241, 234] width 57 height 8
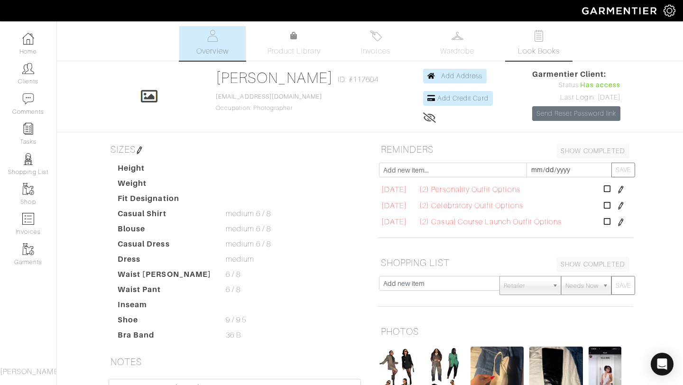
click at [543, 40] on img at bounding box center [539, 36] width 12 height 12
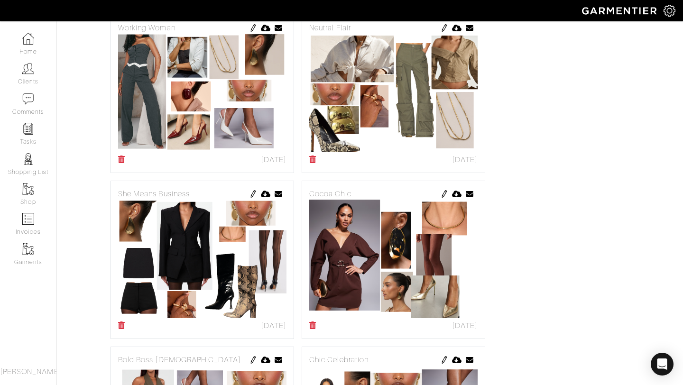
scroll to position [356, 0]
